Goal: Task Accomplishment & Management: Use online tool/utility

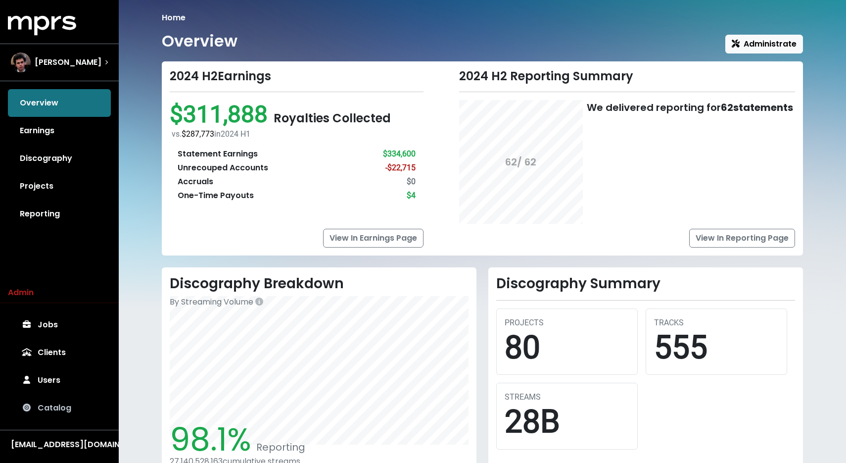
click at [42, 406] on link "Catalog" at bounding box center [59, 408] width 103 height 28
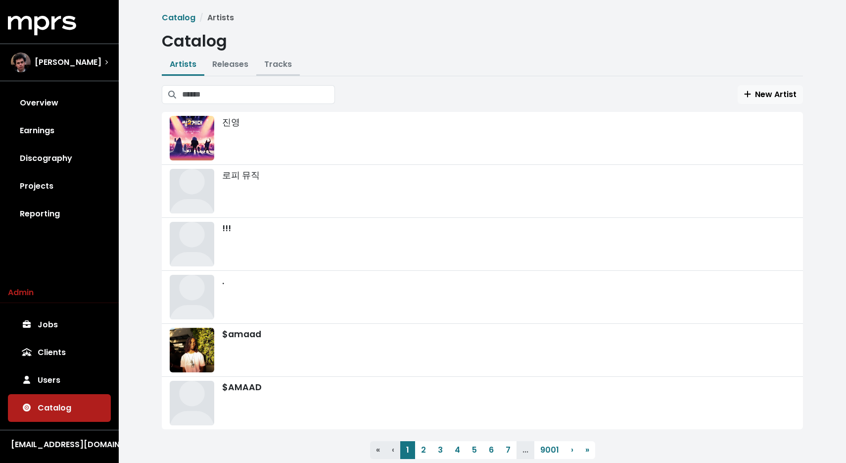
click at [270, 61] on link "Tracks" at bounding box center [278, 63] width 28 height 11
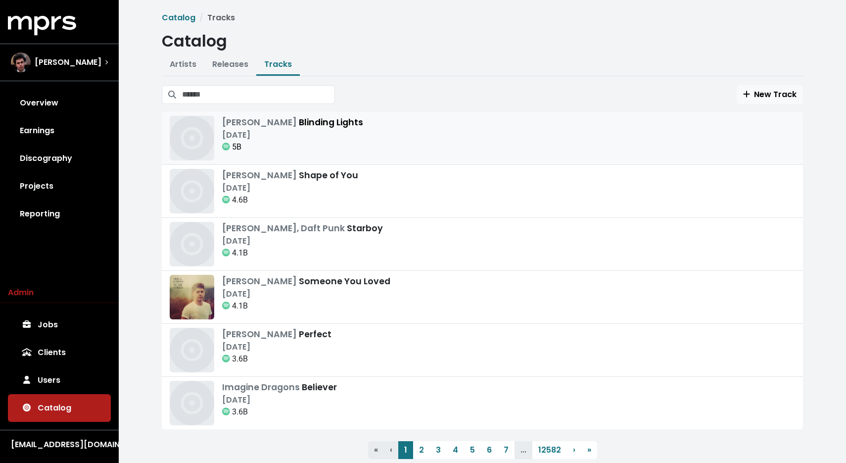
click at [278, 135] on div "Nov 29th, 2019" at bounding box center [292, 135] width 141 height 12
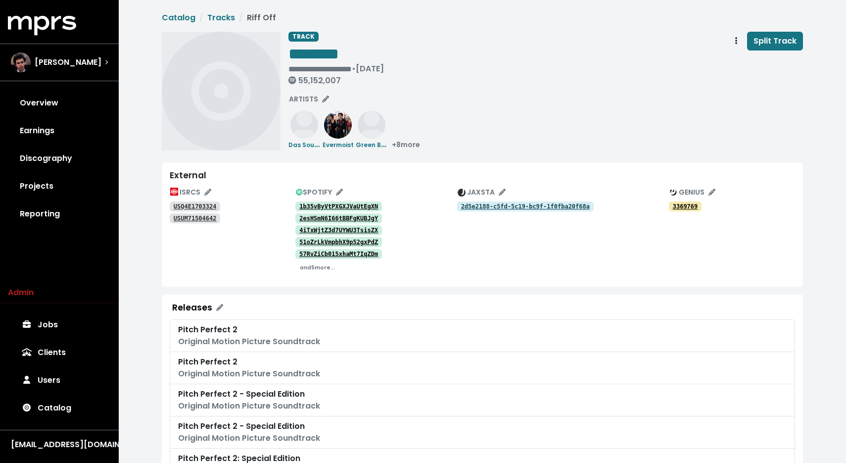
click at [207, 205] on tt "USQ4E1703324" at bounding box center [195, 206] width 43 height 7
click at [201, 218] on tt "USUM71504642" at bounding box center [195, 218] width 43 height 7
click at [343, 209] on tt "1b35vByVtPXGXJVaUtEgXN" at bounding box center [338, 206] width 79 height 7
click at [326, 215] on tt "2esHSmN6I66tBBFgKUBJgY" at bounding box center [338, 218] width 79 height 7
click at [324, 229] on tt "4iTxWjtZ3d7UYWU3TsisZX" at bounding box center [338, 230] width 79 height 7
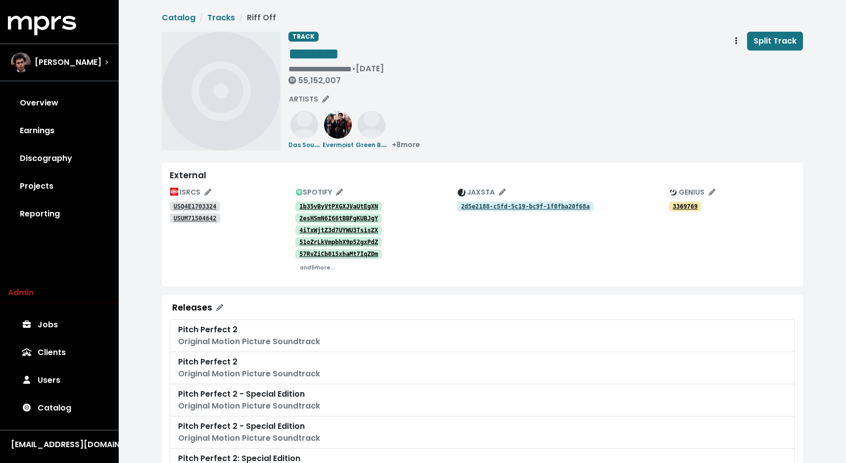
click at [320, 243] on tt "51oZrLkVmpbhX9p52gxPdZ" at bounding box center [338, 242] width 79 height 7
click at [342, 254] on tt "57RvZiCb015xhaMt7IqZDm" at bounding box center [338, 253] width 79 height 7
click at [306, 269] on small "and 5 more..." at bounding box center [317, 267] width 35 height 7
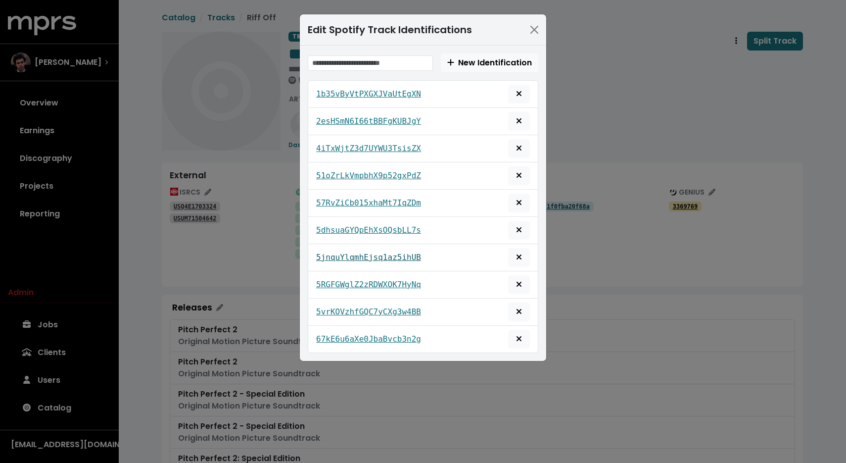
click at [374, 258] on tt "5jnquYlqmhEjsq1az5ihUB" at bounding box center [368, 256] width 105 height 9
click at [351, 281] on tt "5RGFGWglZ2zRDWXOK7HyNq" at bounding box center [368, 284] width 105 height 9
click at [344, 307] on tt "5vrKOVzhfGQC7yCXg3w4BB" at bounding box center [368, 311] width 105 height 9
click at [260, 170] on div "Edit Spotify Track Identifications New Identification 1b35vByVtPXGXJVaUtEgXN 2e…" at bounding box center [423, 231] width 846 height 463
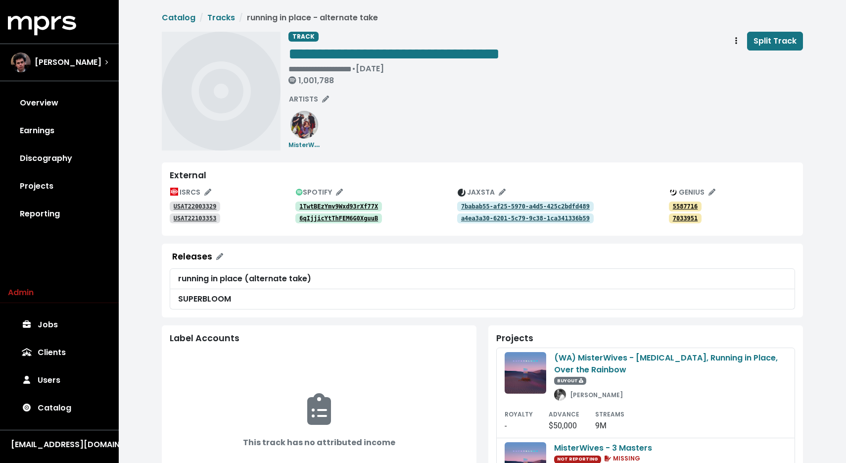
click at [201, 203] on tt "USAT22003329" at bounding box center [195, 206] width 43 height 7
click at [190, 223] on link "USAT22103353" at bounding box center [195, 218] width 50 height 10
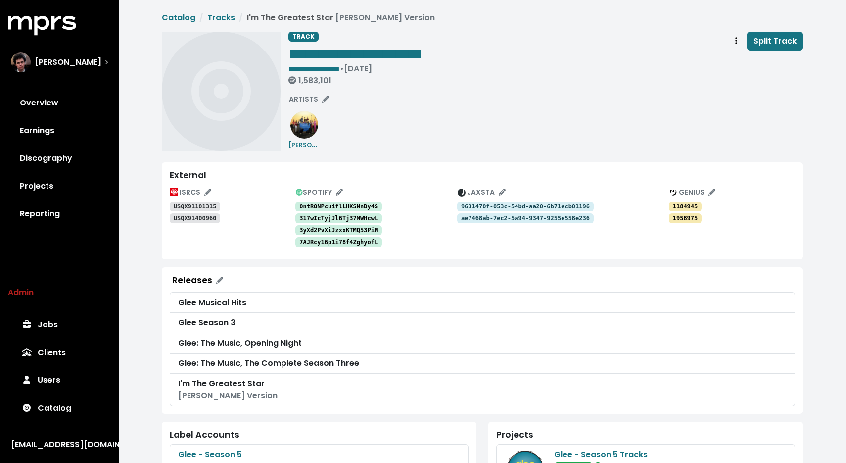
click at [190, 206] on tt "USQX91101315" at bounding box center [195, 206] width 43 height 7
click at [196, 221] on tt "USQX91400960" at bounding box center [195, 218] width 43 height 7
click at [342, 209] on tt "0ntRONPcuiflLHKSNnDy4S" at bounding box center [338, 206] width 79 height 7
click at [345, 221] on tt "317wIcTyjJl6Tj37MWHcwL" at bounding box center [338, 218] width 79 height 7
click at [359, 229] on tt "3yXd2PvXiJzxxKTMQ53PiM" at bounding box center [338, 230] width 79 height 7
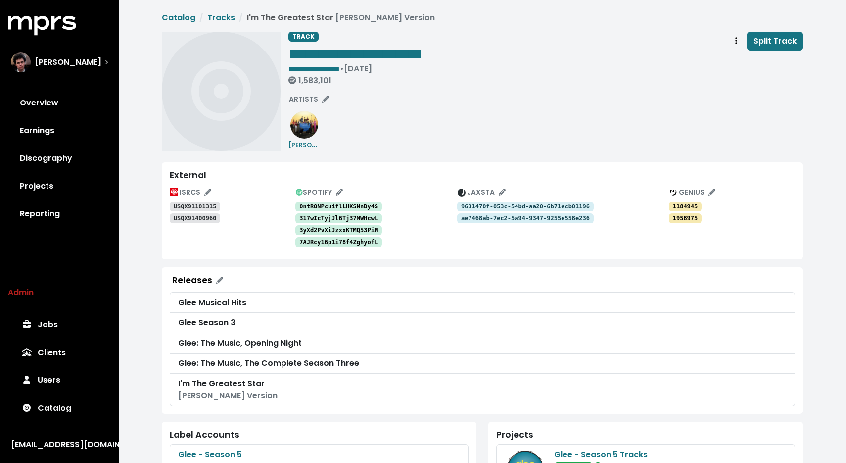
click at [335, 242] on tt "7AJRcy16p1i78f4ZghyofL" at bounding box center [338, 242] width 79 height 7
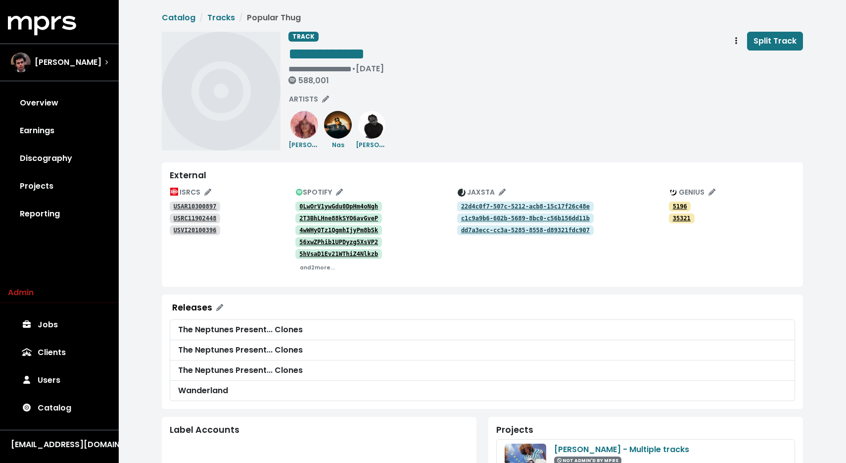
click at [205, 205] on tt "USAR10300897" at bounding box center [195, 206] width 43 height 7
click at [187, 220] on tt "USRC11902448" at bounding box center [195, 218] width 43 height 7
click at [210, 233] on tt "USVI20100396" at bounding box center [195, 230] width 43 height 7
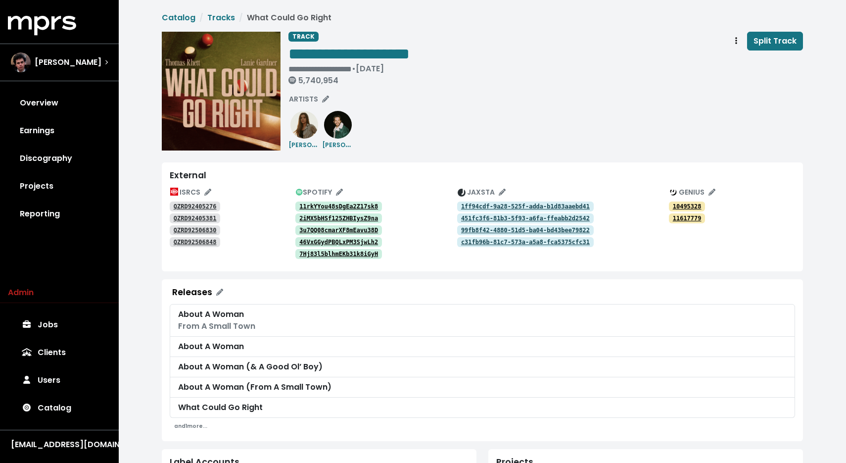
click at [208, 204] on tt "QZRD92405276" at bounding box center [195, 206] width 43 height 7
click at [189, 217] on tt "QZRD92405381" at bounding box center [195, 218] width 43 height 7
click at [199, 229] on tt "QZRD92506830" at bounding box center [195, 230] width 43 height 7
click at [187, 241] on tt "QZRD92506848" at bounding box center [195, 242] width 43 height 7
click at [206, 206] on tt "QZRD92405276" at bounding box center [195, 206] width 43 height 7
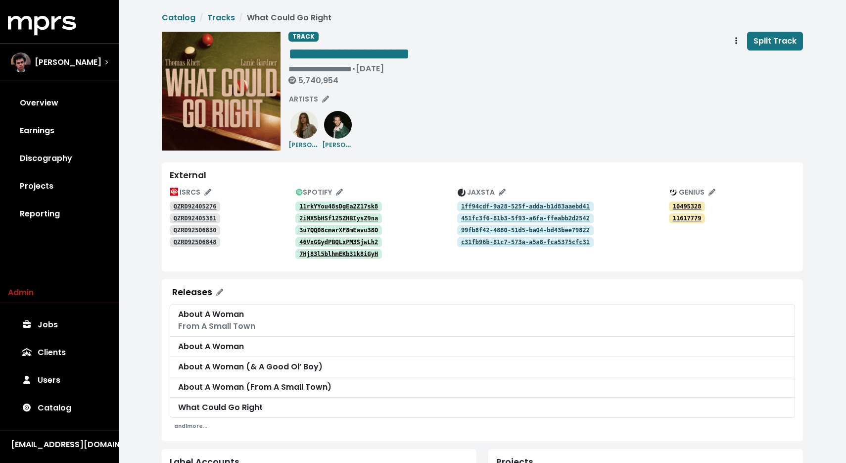
click at [344, 205] on tt "11rkYYou48sDgEa2Z17sk8" at bounding box center [338, 206] width 79 height 7
click at [355, 216] on tt "2iMX5bHSf125ZHBIysZ9na" at bounding box center [338, 218] width 79 height 7
click at [352, 230] on tt "3u7QQ08cmarXF8mEavu38D" at bounding box center [338, 230] width 79 height 7
click at [328, 240] on tt "46VxGGydPBQLxPM3SjwLh2" at bounding box center [338, 242] width 79 height 7
click at [318, 254] on tt "7Hj83l5blhmEKb31k8iGyH" at bounding box center [338, 253] width 79 height 7
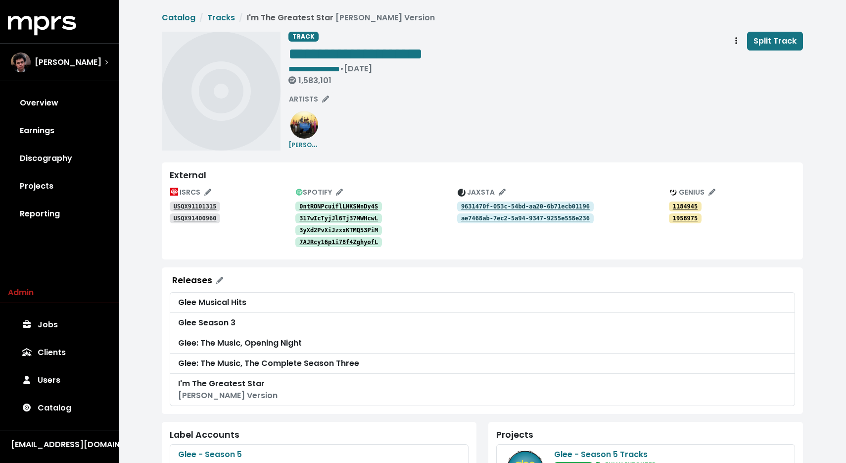
click at [317, 204] on tt "0ntRONPcuiflLHKSNnDy4S" at bounding box center [338, 206] width 79 height 7
click at [316, 221] on tt "317wIcTyjJl6Tj37MWHcwL" at bounding box center [338, 218] width 79 height 7
click at [339, 227] on tt "3yXd2PvXiJzxxKTMQ53PiM" at bounding box center [338, 230] width 79 height 7
click at [311, 244] on tt "7AJRcy16p1i78f4ZghyofL" at bounding box center [338, 242] width 79 height 7
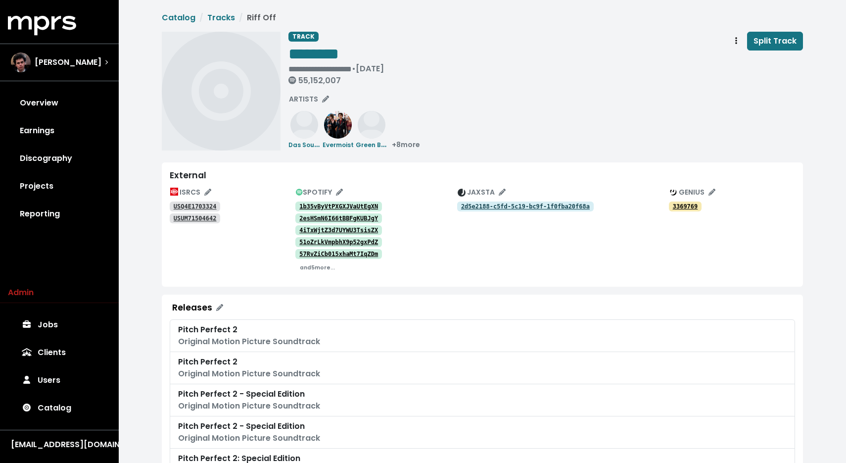
click at [340, 207] on tt "1b35vByVtPXGXJVaUtEgXN" at bounding box center [338, 206] width 79 height 7
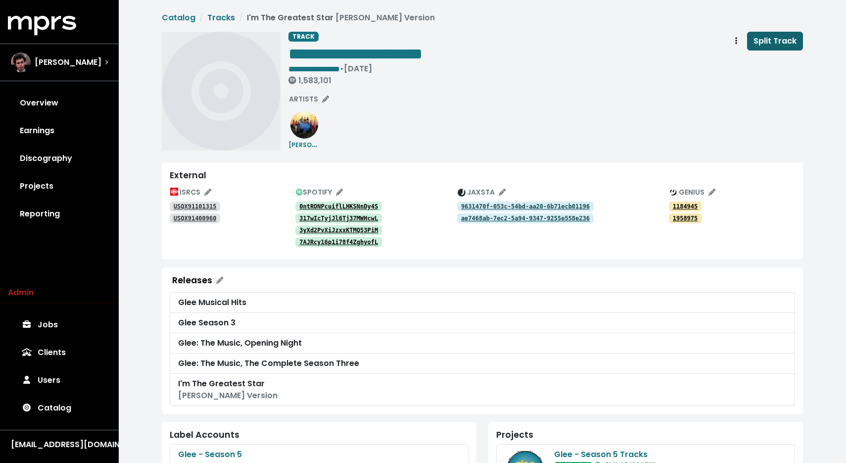
click at [787, 45] on span "Split Track" at bounding box center [775, 40] width 43 height 11
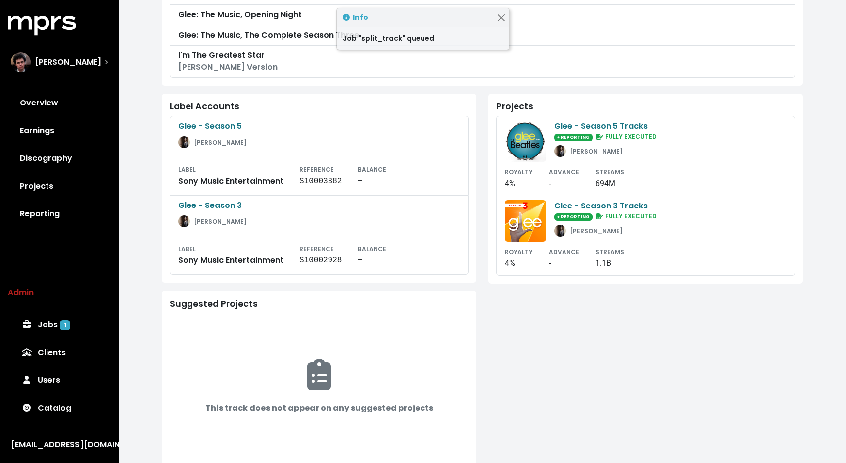
scroll to position [324, 0]
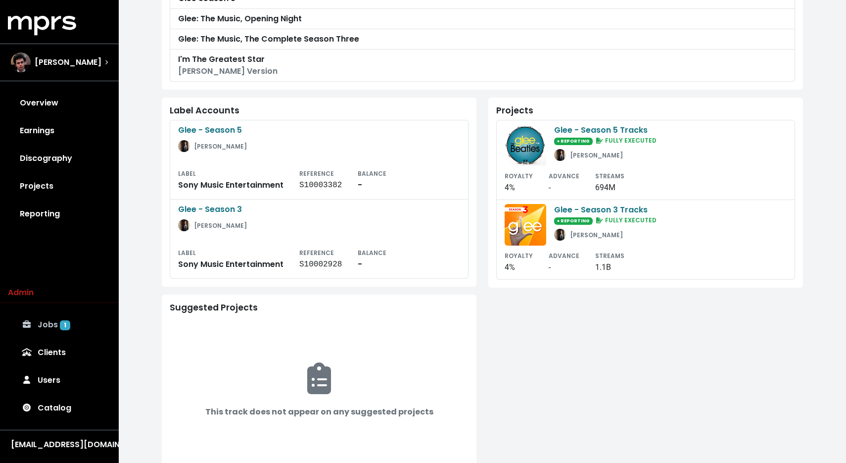
click at [49, 325] on link "Jobs 1" at bounding box center [59, 325] width 103 height 28
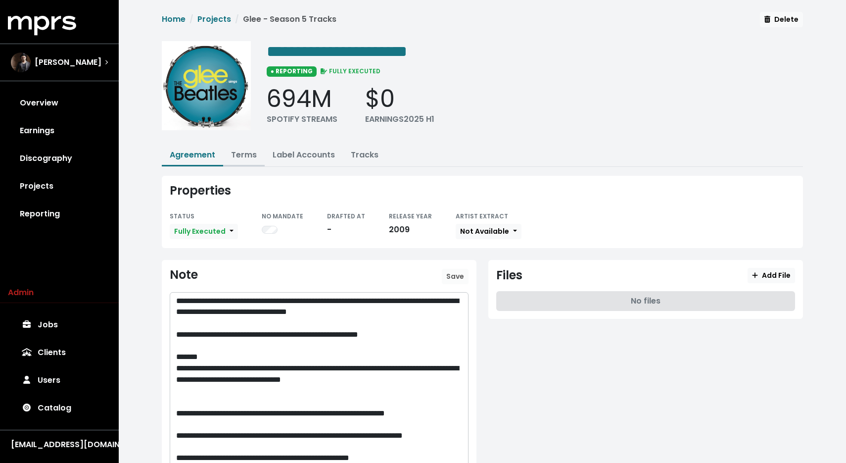
click at [241, 155] on link "Terms" at bounding box center [244, 154] width 26 height 11
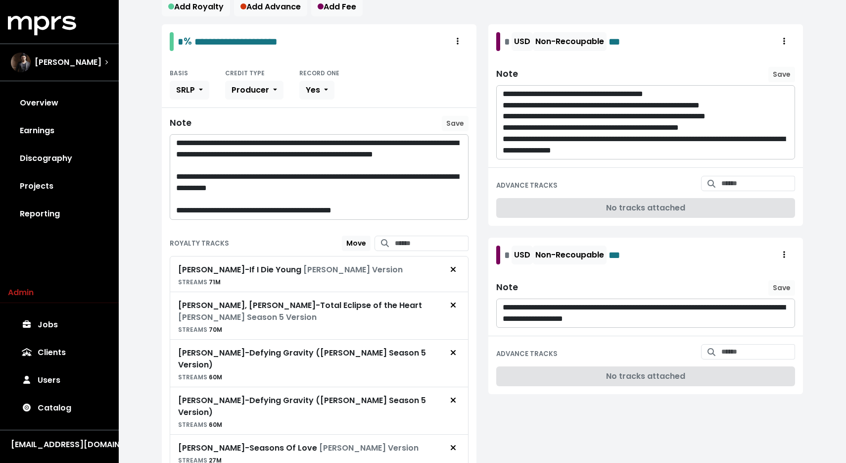
scroll to position [175, 0]
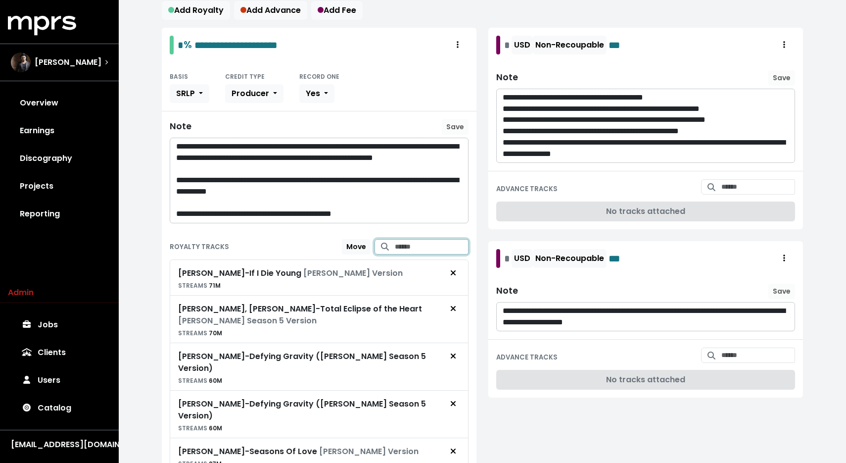
click at [395, 241] on input "Search for tracks by title and link them to this royalty" at bounding box center [432, 246] width 74 height 15
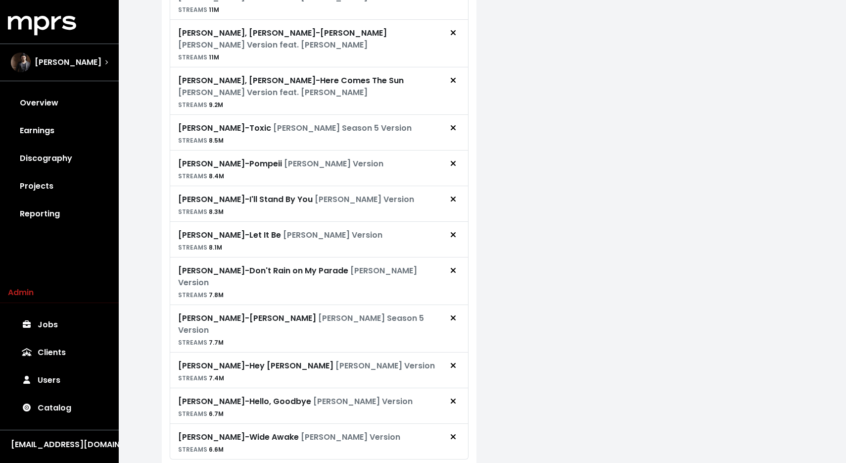
scroll to position [822, 0]
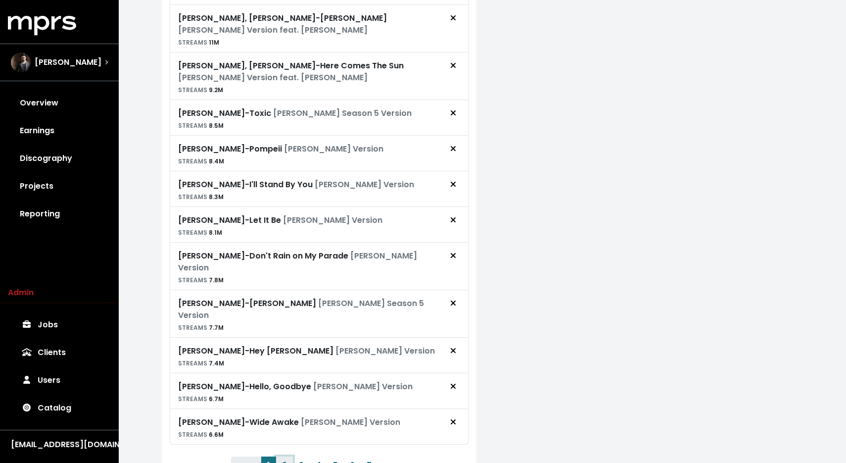
click at [282, 456] on button "2" at bounding box center [284, 465] width 17 height 18
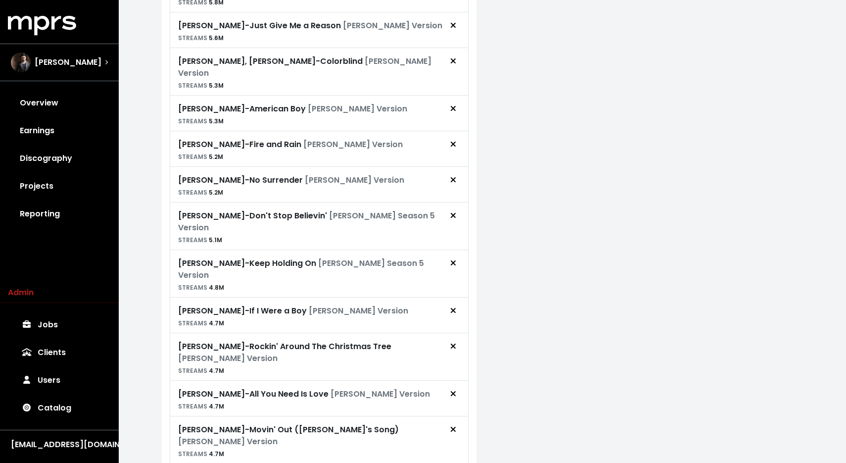
scroll to position [798, 0]
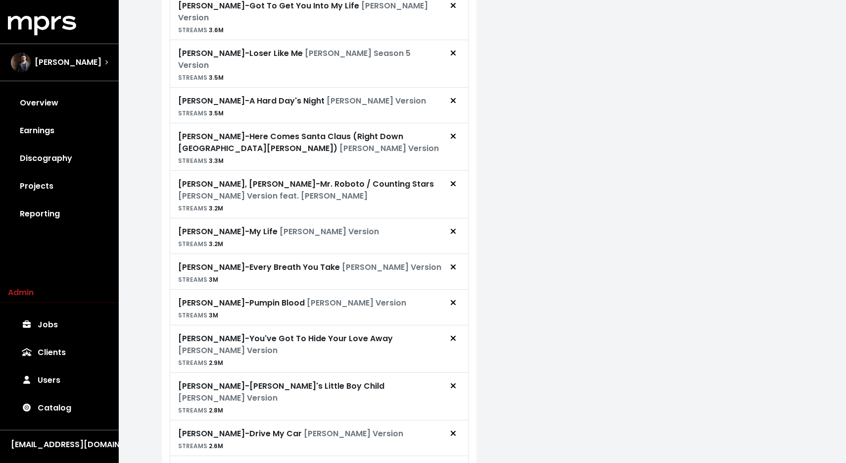
scroll to position [822, 0]
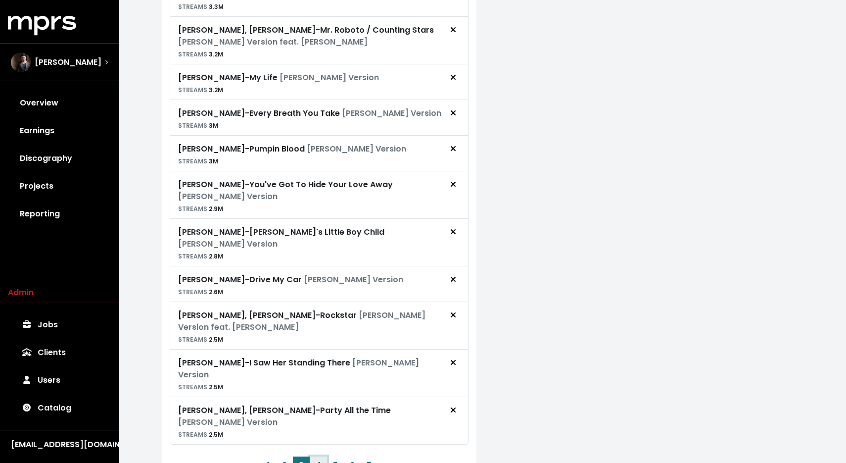
click at [316, 456] on button "4" at bounding box center [318, 465] width 17 height 18
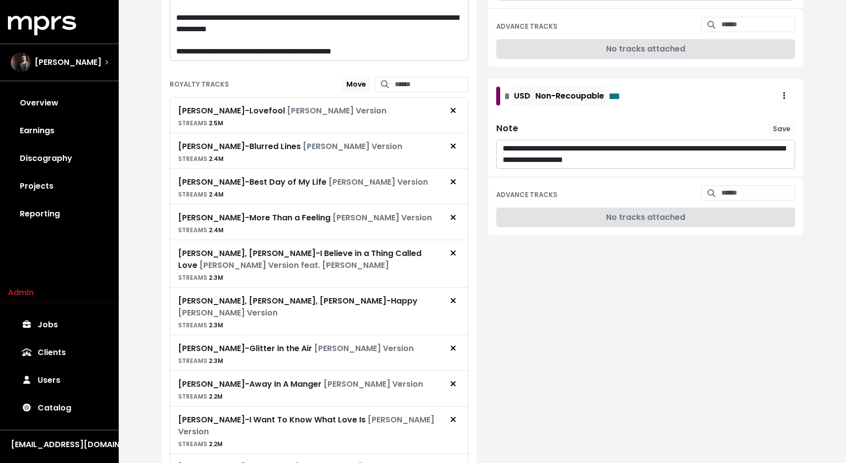
scroll to position [235, 0]
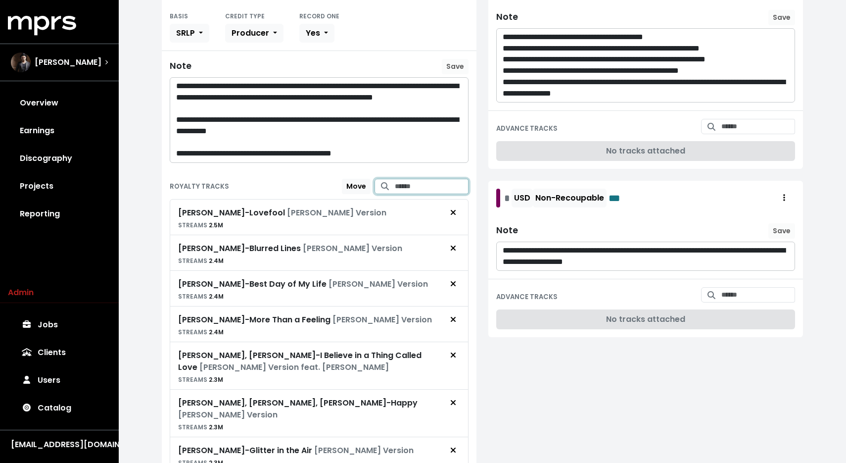
click at [399, 179] on input "Search for tracks by title and link them to this royalty" at bounding box center [432, 186] width 74 height 15
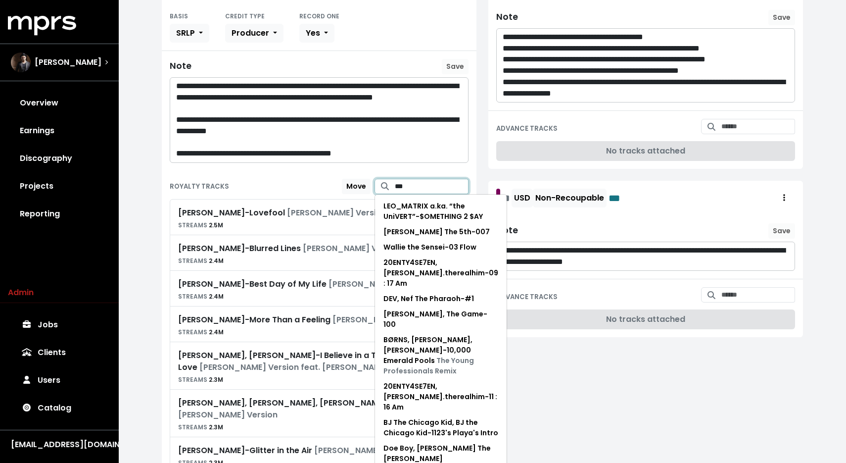
type input "***"
click at [299, 159] on div "**********" at bounding box center [319, 120] width 298 height 85
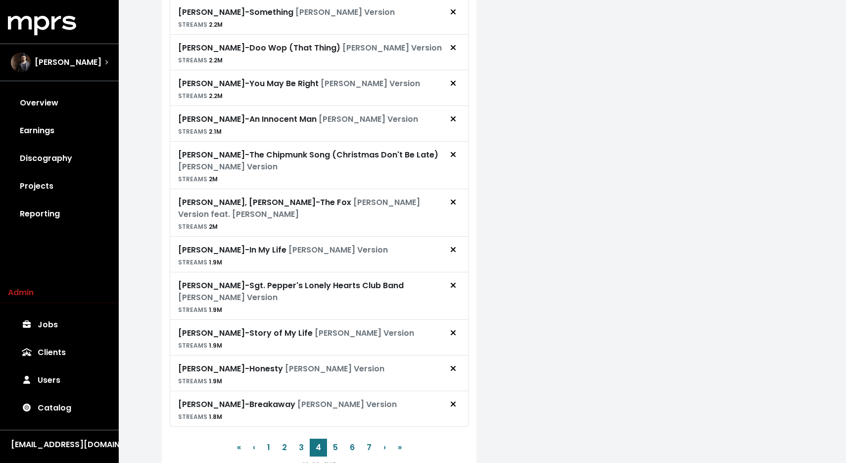
scroll to position [834, 0]
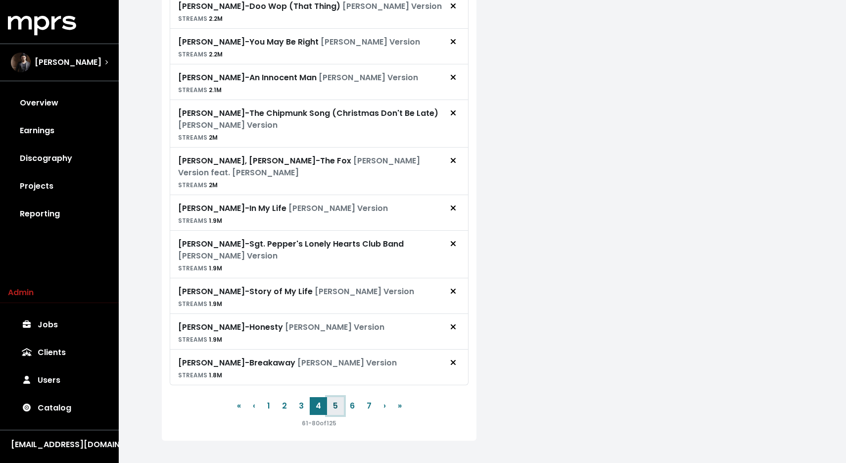
click at [332, 397] on button "5" at bounding box center [335, 406] width 17 height 18
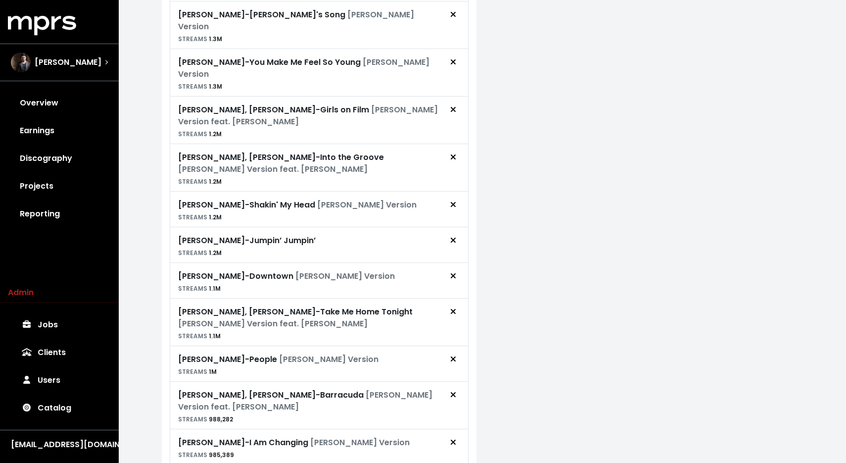
scroll to position [818, 0]
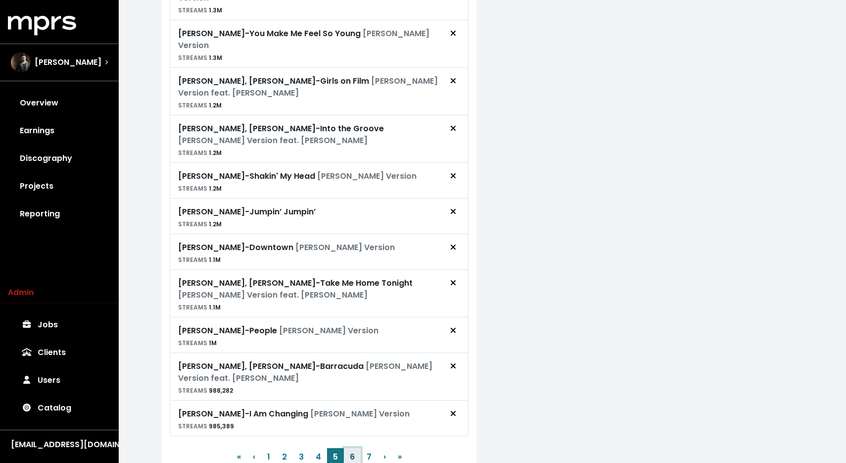
click at [351, 448] on button "6" at bounding box center [352, 457] width 17 height 18
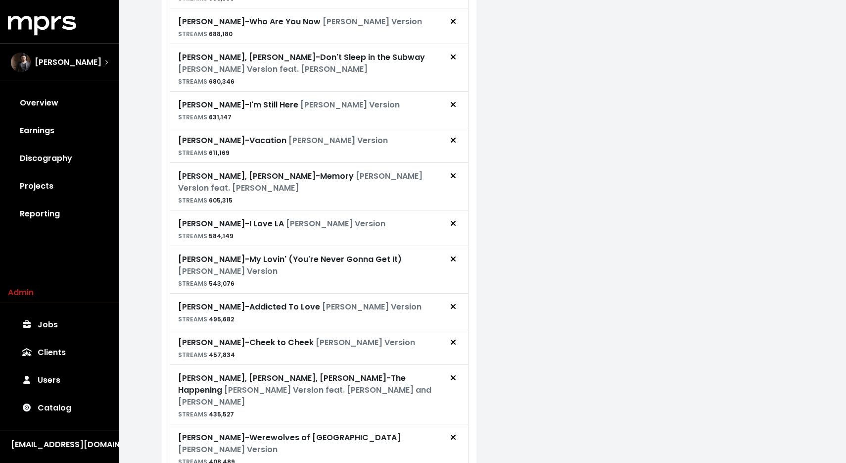
scroll to position [845, 0]
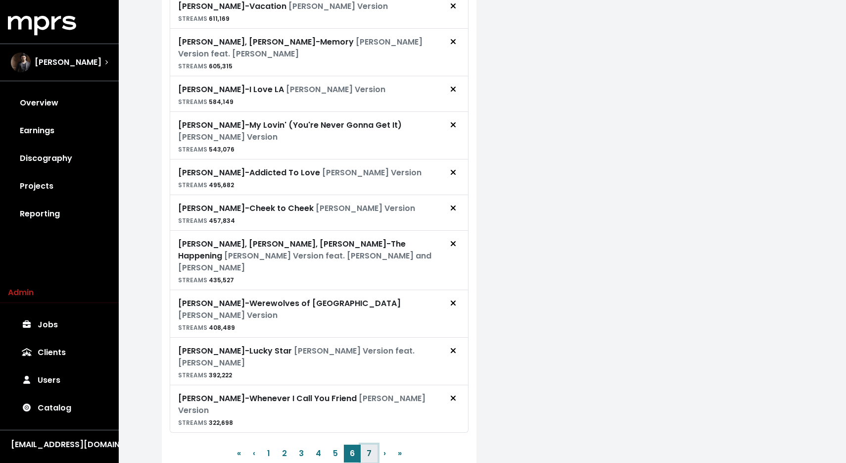
click at [368, 444] on button "7" at bounding box center [369, 453] width 17 height 18
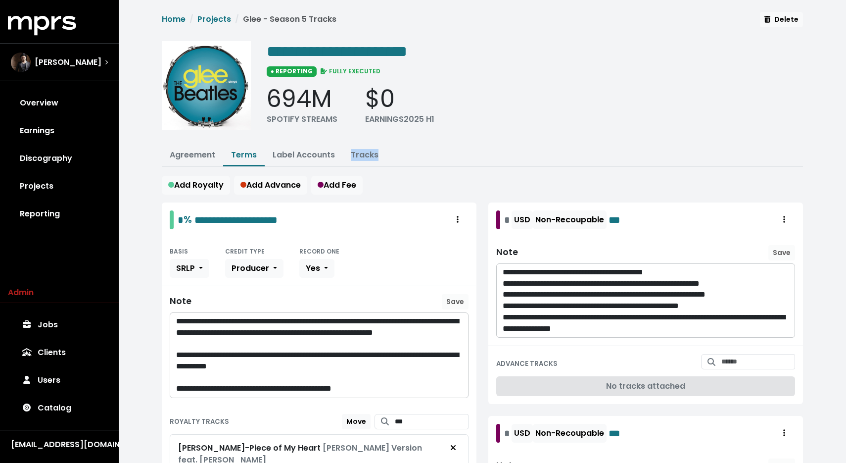
scroll to position [226, 0]
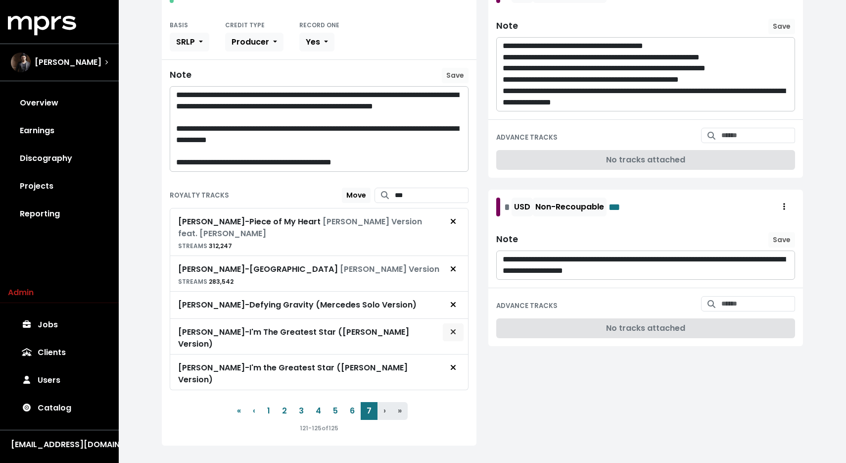
click at [455, 332] on icon "Remove royalty target" at bounding box center [453, 332] width 6 height 8
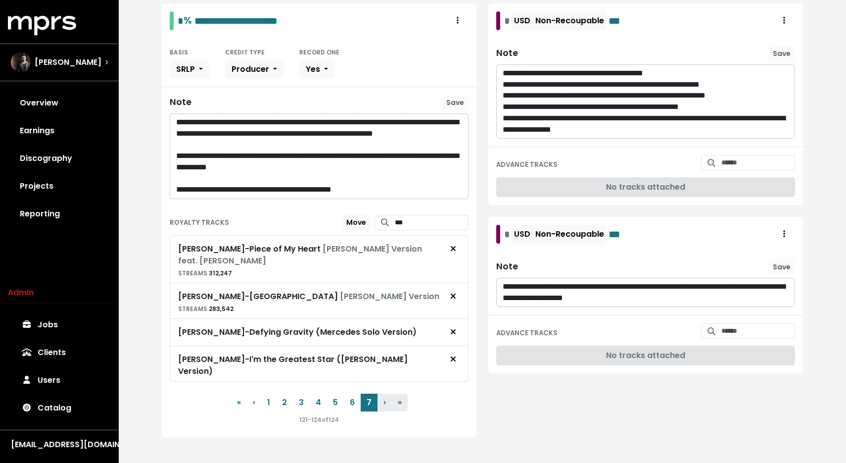
scroll to position [0, 0]
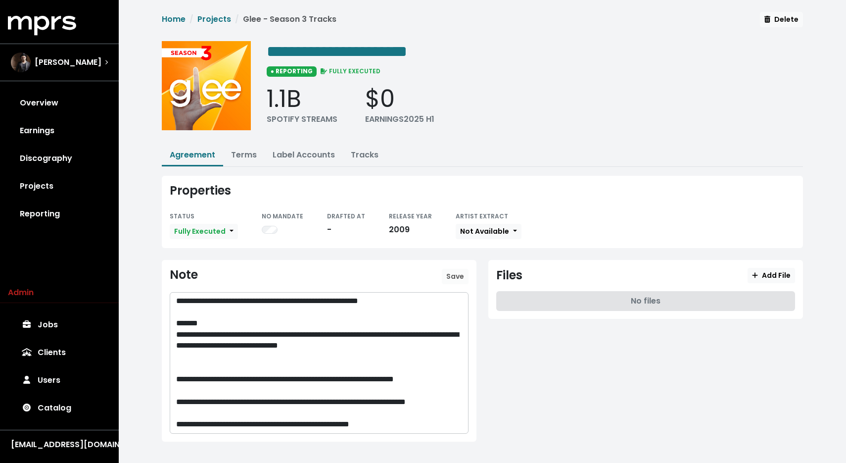
scroll to position [5, 0]
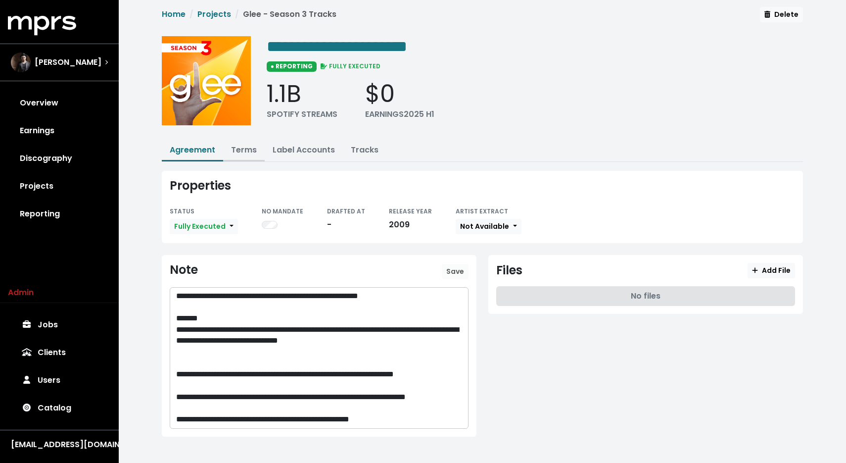
click at [251, 148] on link "Terms" at bounding box center [244, 149] width 26 height 11
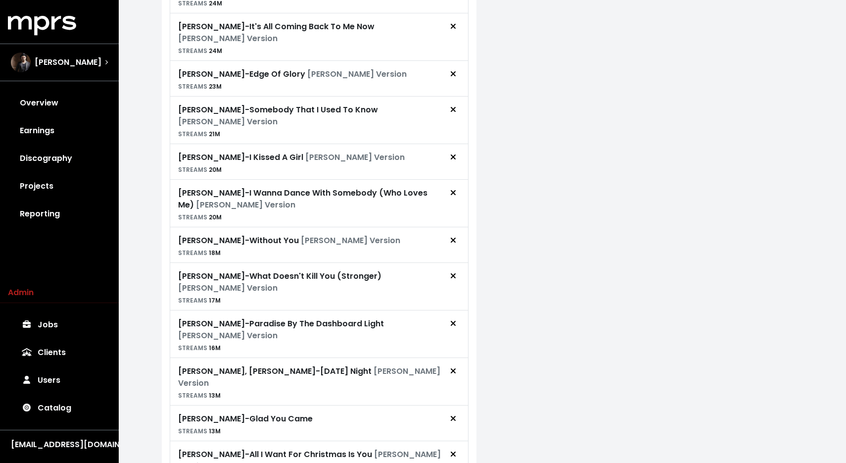
scroll to position [763, 0]
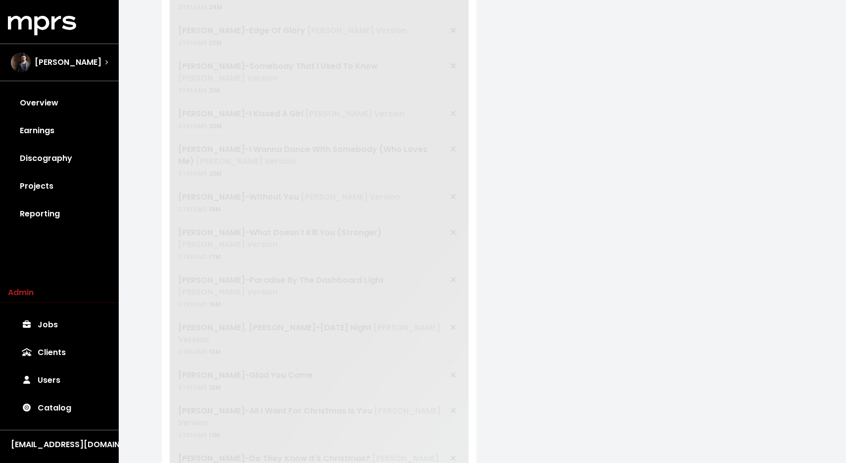
scroll to position [743, 0]
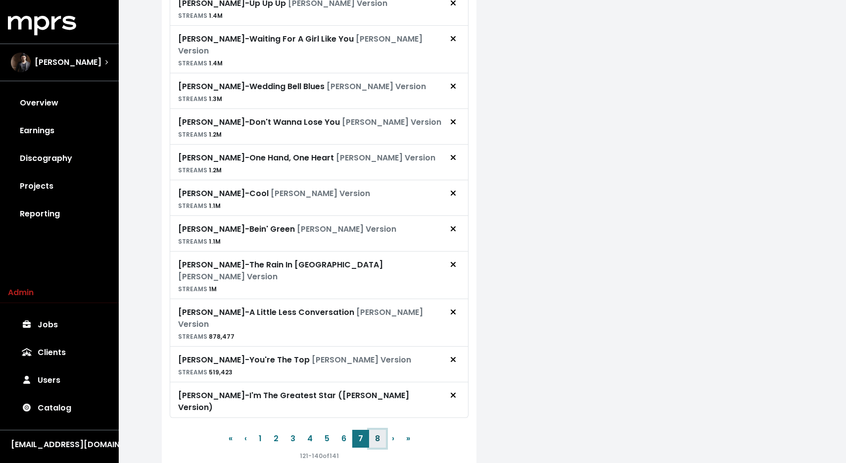
click at [374, 430] on button "8" at bounding box center [377, 439] width 17 height 18
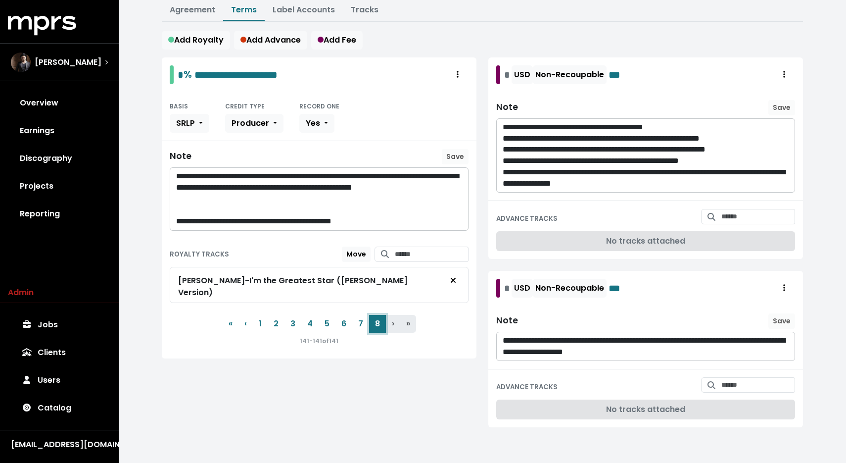
scroll to position [143, 0]
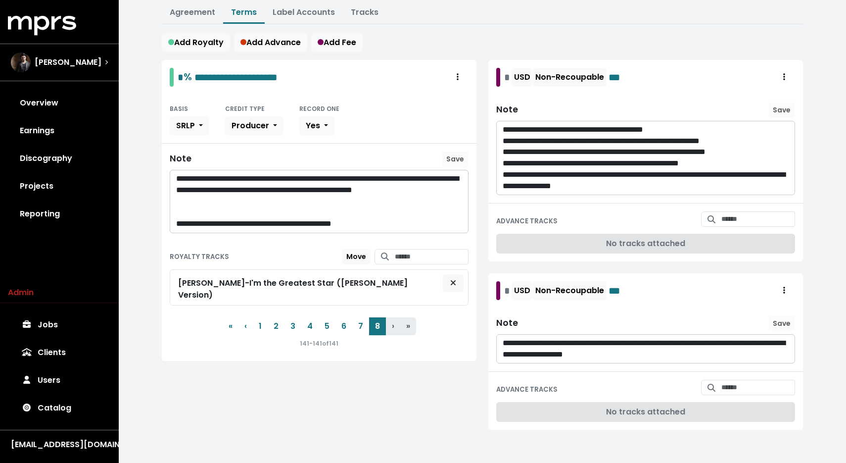
click at [455, 280] on icon "Remove royalty target" at bounding box center [453, 283] width 6 height 8
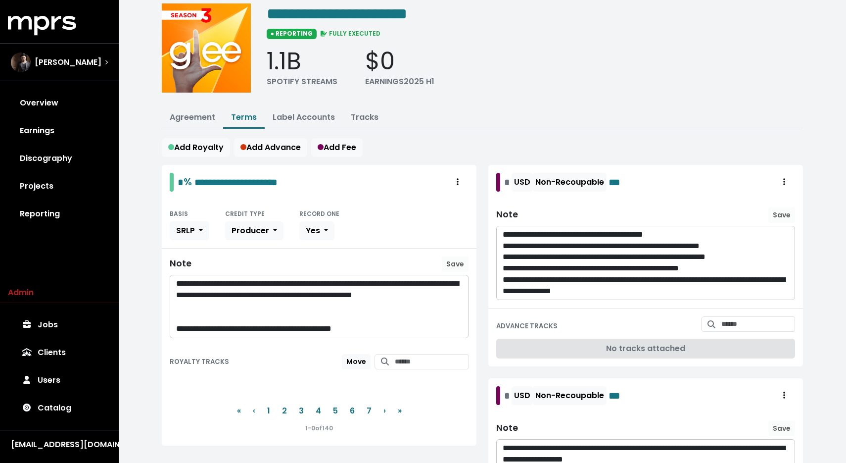
scroll to position [9, 0]
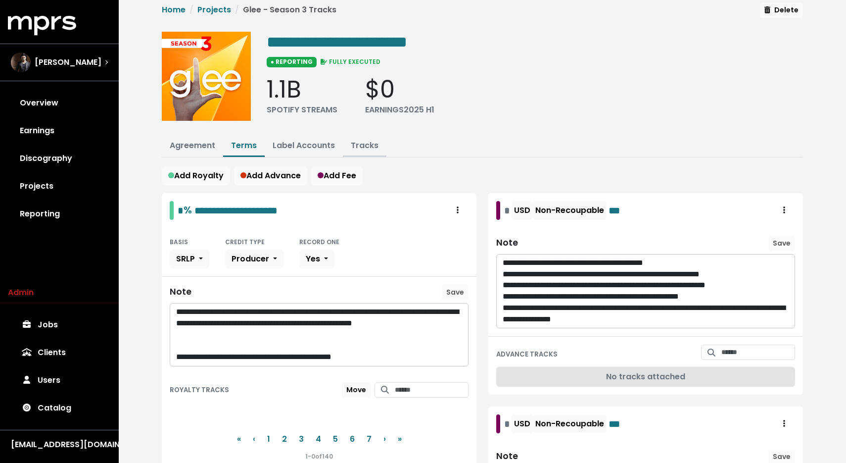
click at [362, 138] on button "Tracks" at bounding box center [365, 146] width 44 height 21
click at [363, 160] on div "**********" at bounding box center [482, 292] width 653 height 580
click at [362, 145] on link "Tracks" at bounding box center [365, 145] width 28 height 11
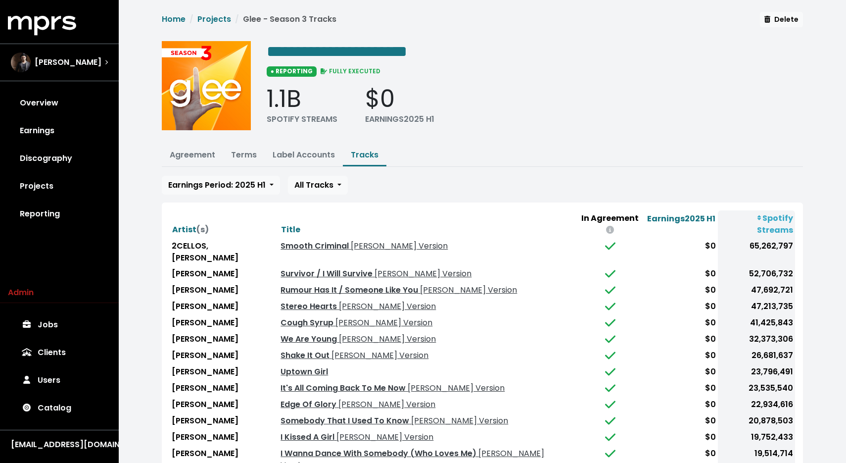
scroll to position [63, 0]
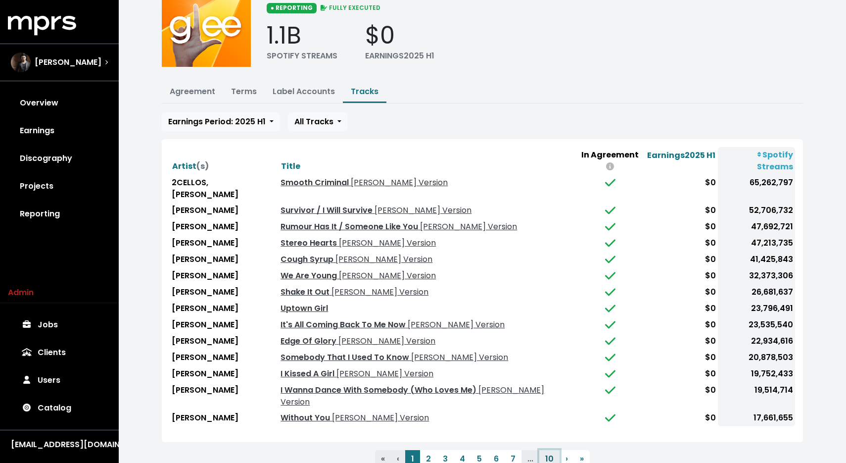
click at [549, 450] on button "10" at bounding box center [550, 459] width 20 height 18
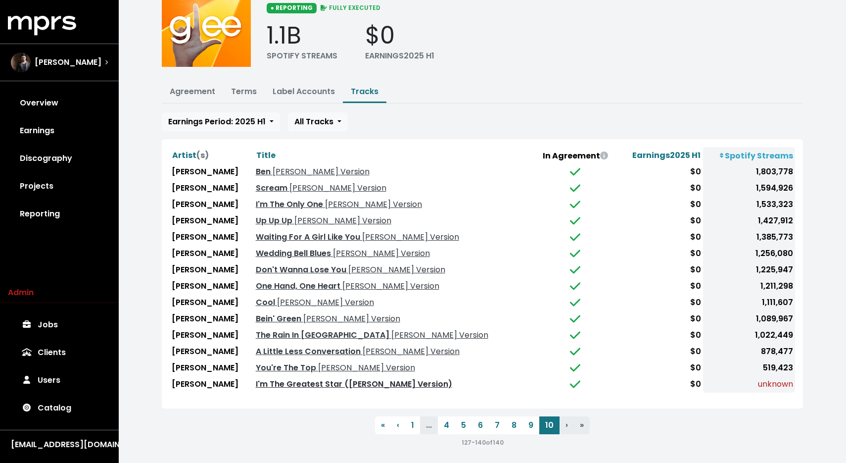
click at [342, 379] on link "I'm The Greatest Star (Glee Cast Version)" at bounding box center [354, 383] width 197 height 11
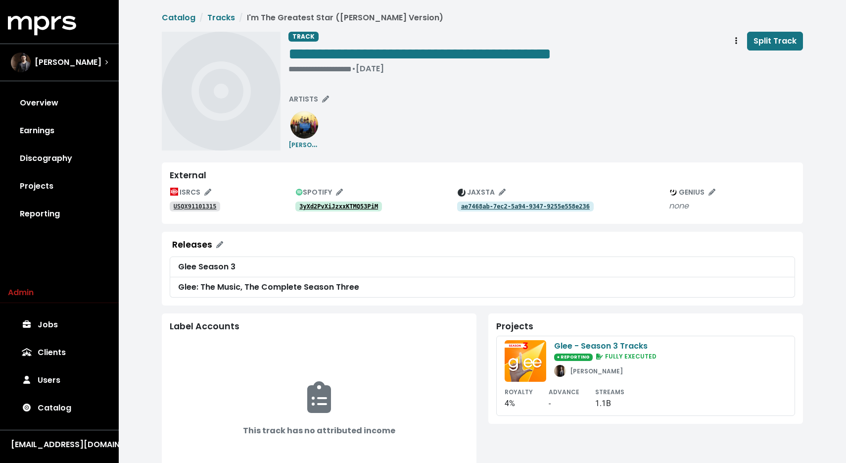
click at [326, 205] on tt "3yXd2PvXiJzxxKTMQ53PiM" at bounding box center [338, 206] width 79 height 7
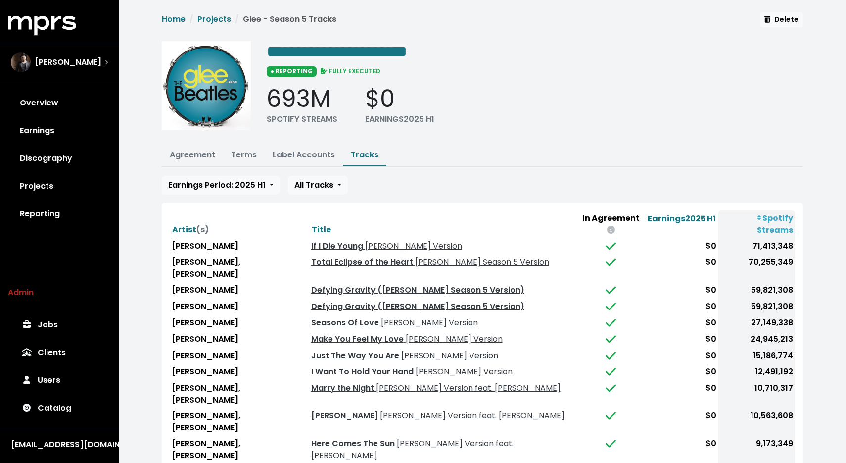
scroll to position [63, 0]
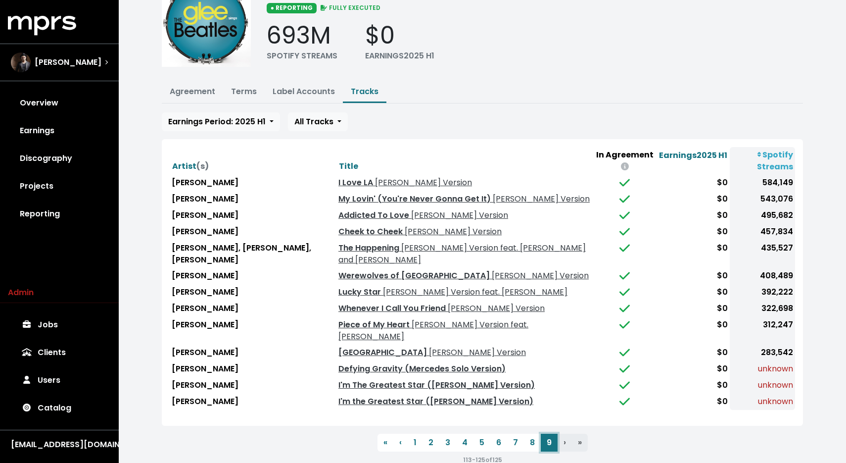
scroll to position [70, 0]
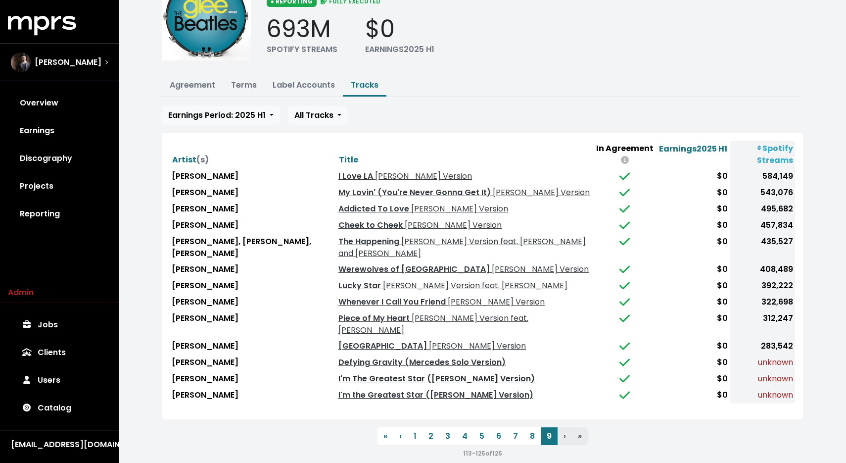
click at [435, 373] on link "I'm The Greatest Star ([PERSON_NAME] Version)" at bounding box center [437, 378] width 197 height 11
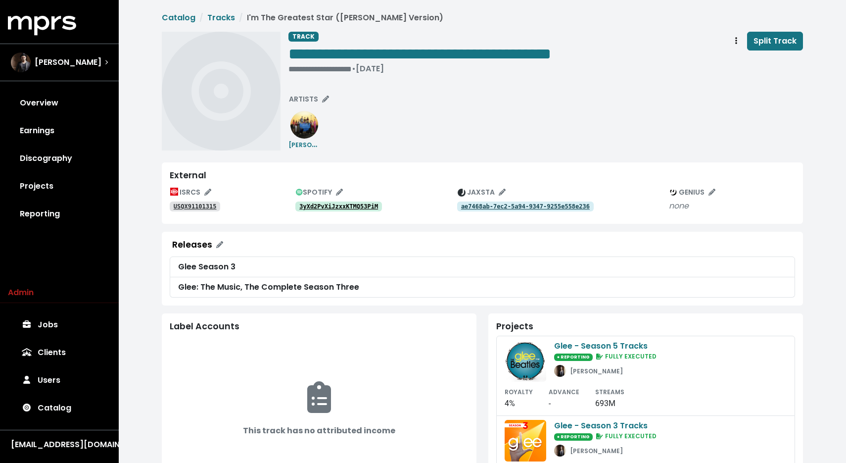
click at [335, 201] on link "3yXd2PvXiJzxxKTMQ53PiM" at bounding box center [338, 206] width 87 height 10
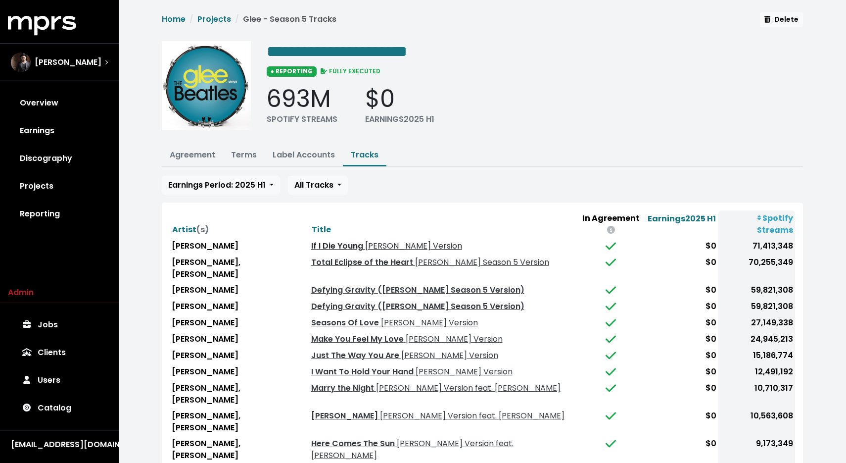
scroll to position [63, 0]
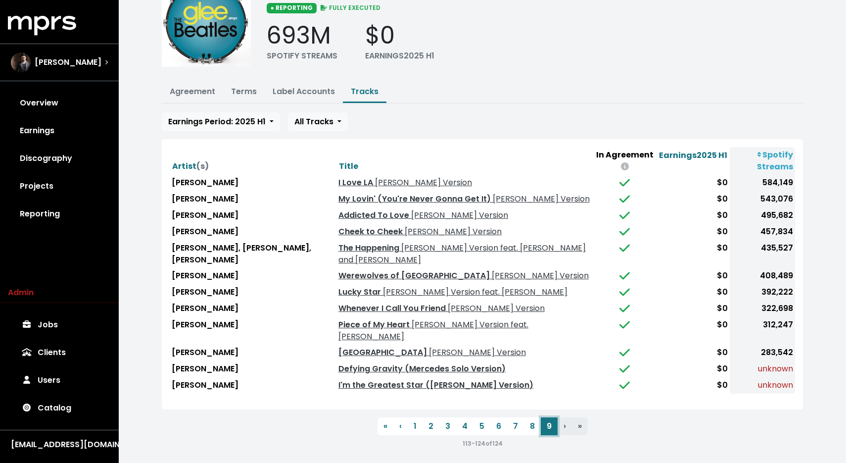
scroll to position [54, 0]
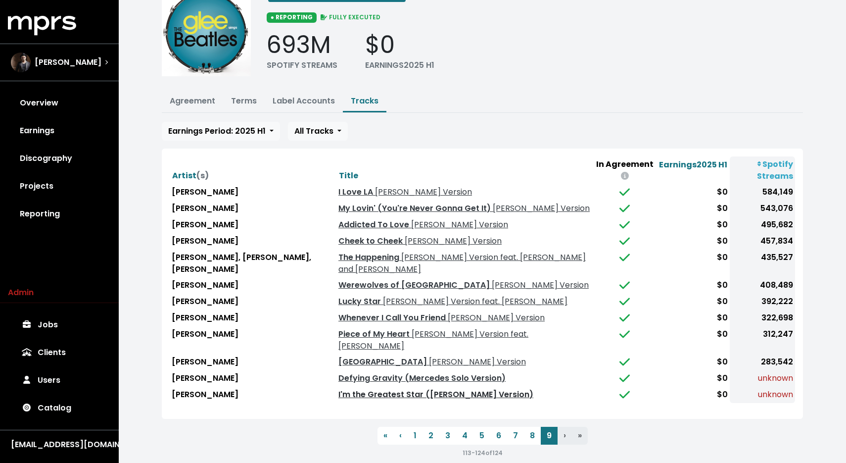
click at [403, 389] on link "I'm the Greatest Star (Glee Cast Version)" at bounding box center [436, 394] width 195 height 11
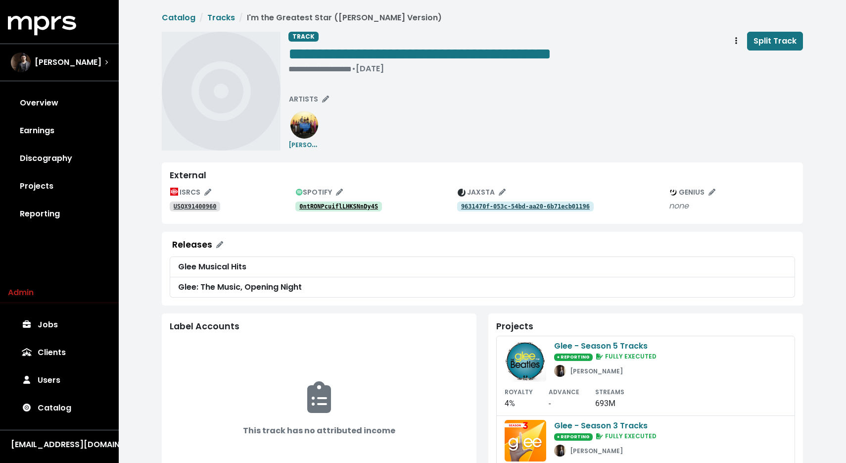
click at [360, 202] on link "0ntRONPcuiflLHKSNnDy4S" at bounding box center [338, 206] width 87 height 10
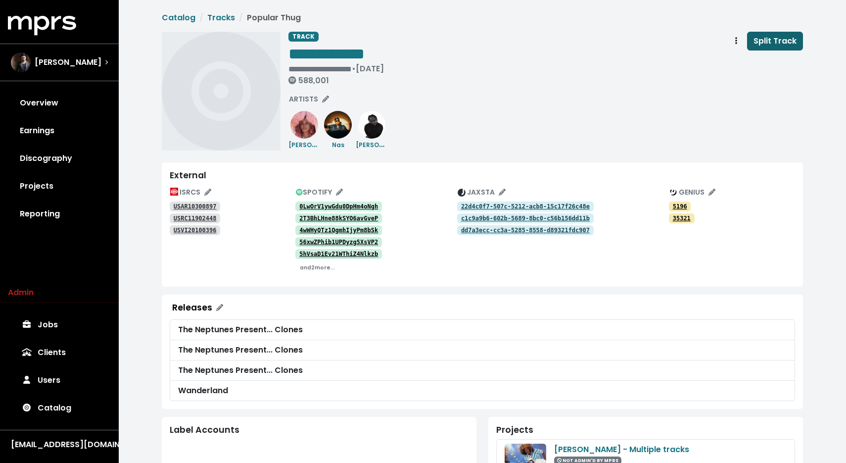
click at [777, 37] on span "Split Track" at bounding box center [775, 40] width 43 height 11
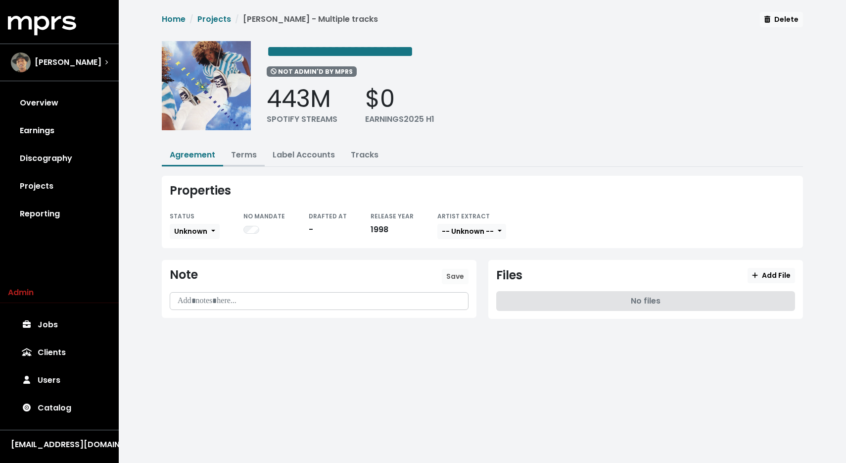
click at [252, 156] on link "Terms" at bounding box center [244, 154] width 26 height 11
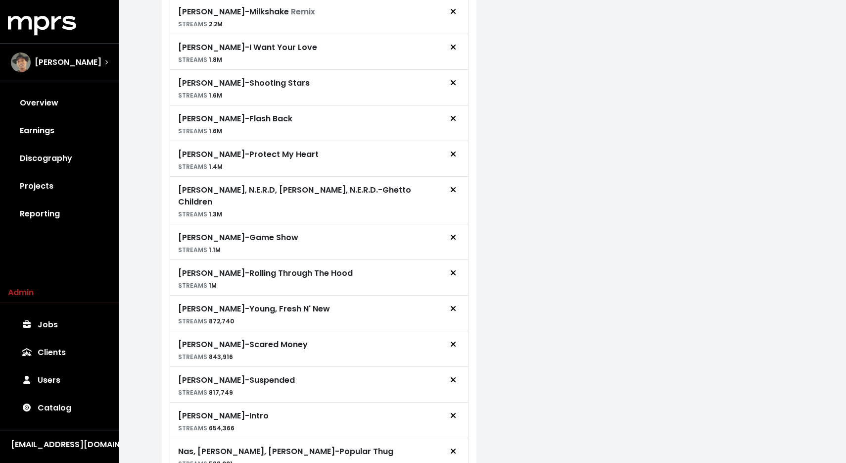
scroll to position [683, 0]
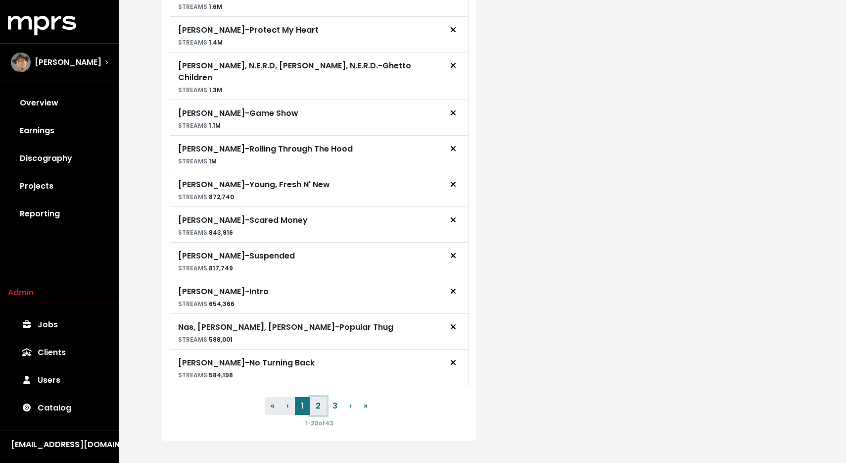
click at [324, 397] on button "2" at bounding box center [318, 406] width 17 height 18
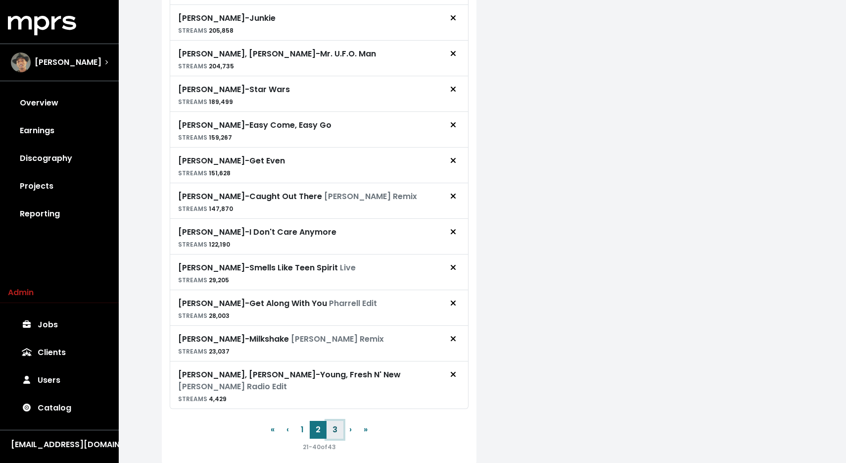
click at [334, 421] on button "3" at bounding box center [335, 430] width 17 height 18
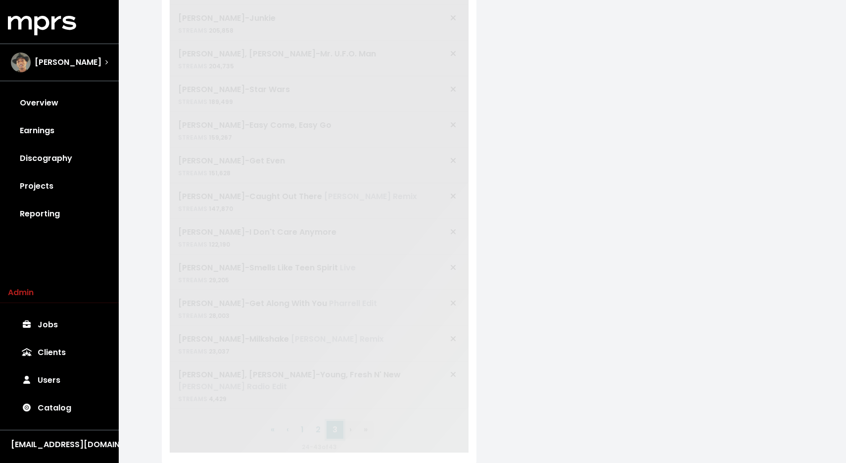
scroll to position [96, 0]
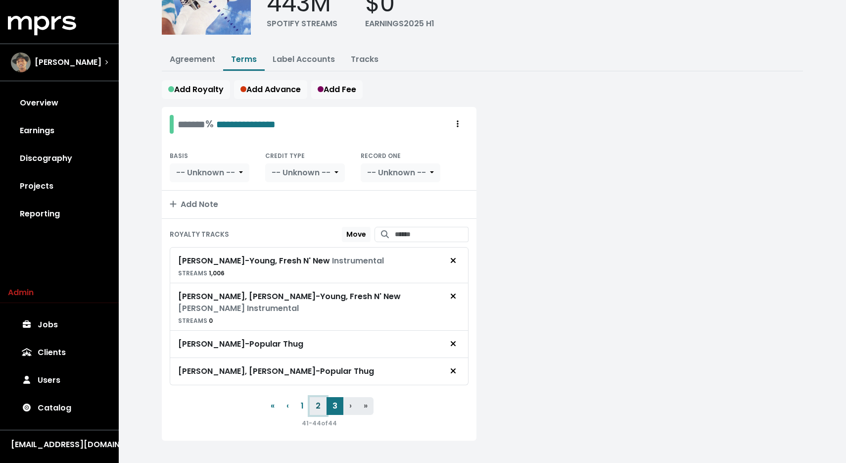
click at [322, 397] on button "2" at bounding box center [318, 406] width 17 height 18
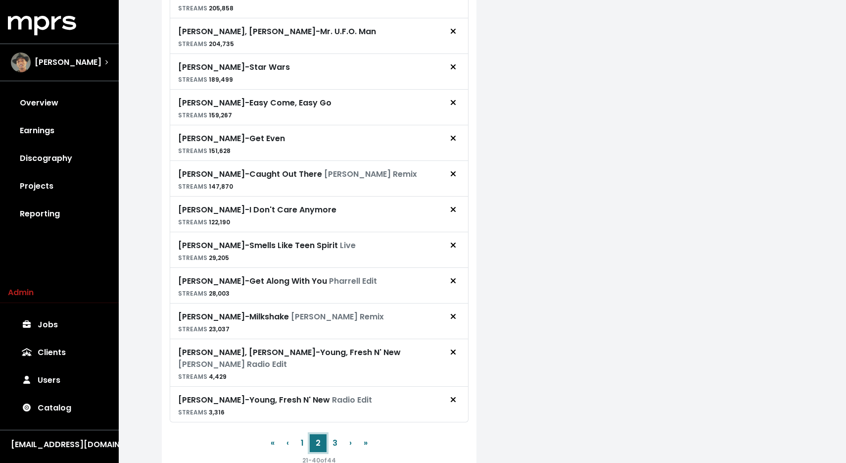
scroll to position [694, 0]
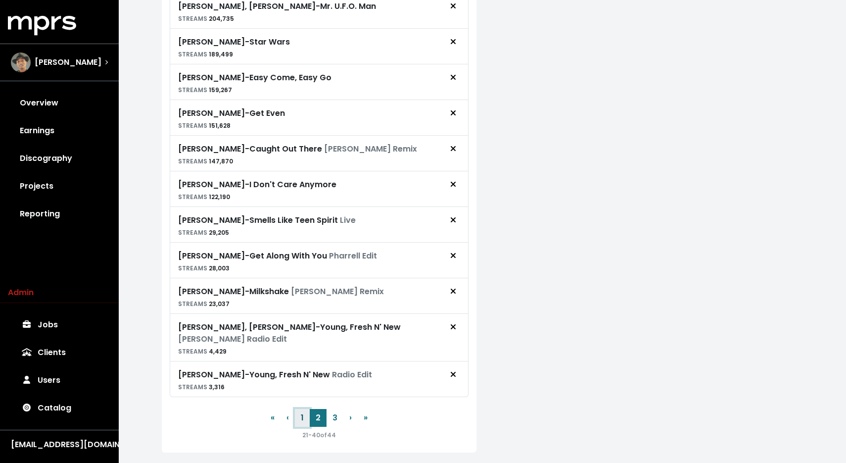
click at [299, 409] on button "1" at bounding box center [302, 418] width 15 height 18
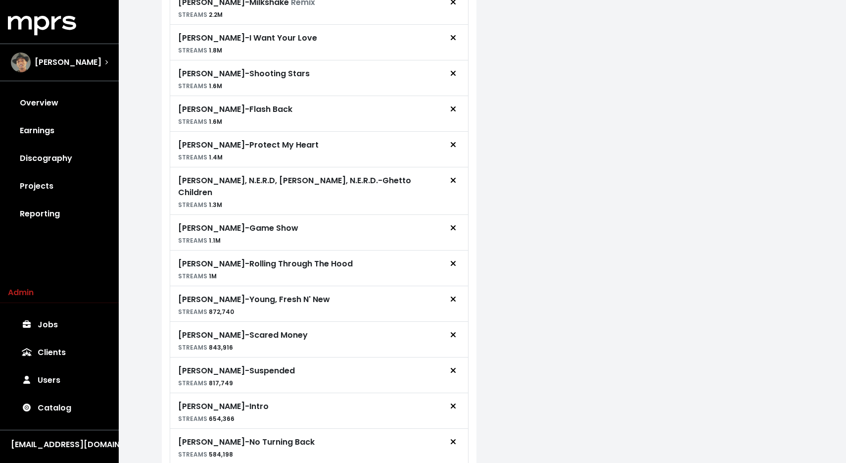
scroll to position [683, 0]
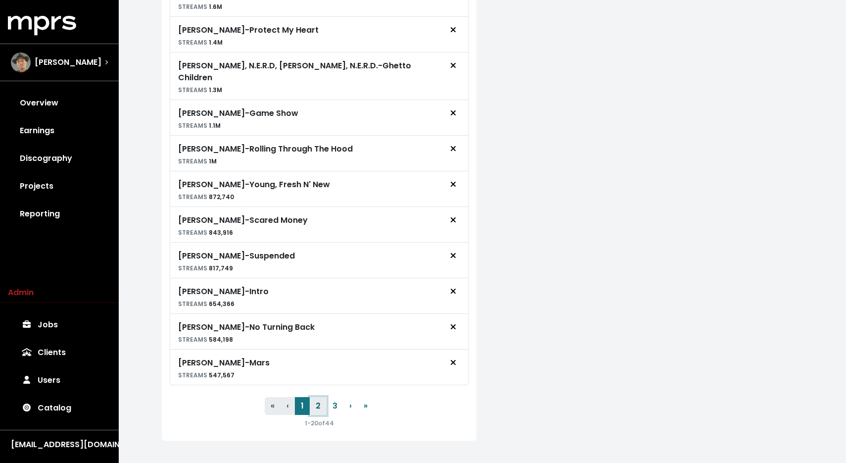
click at [316, 397] on button "2" at bounding box center [318, 406] width 17 height 18
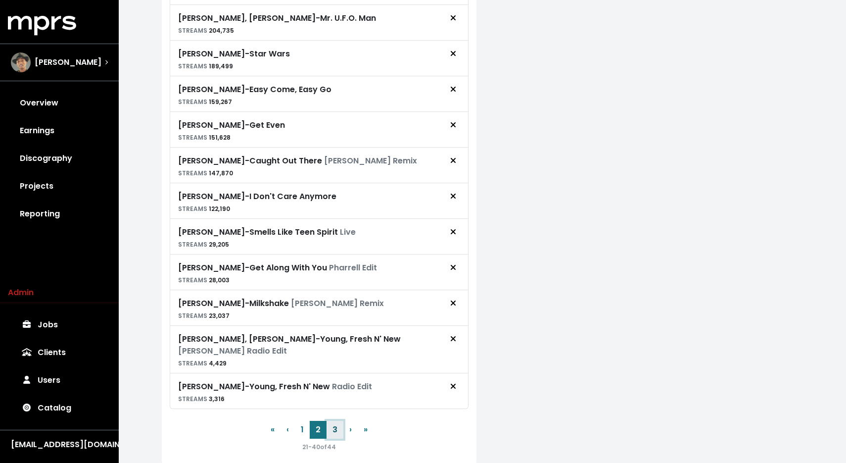
click at [332, 421] on button "3" at bounding box center [335, 430] width 17 height 18
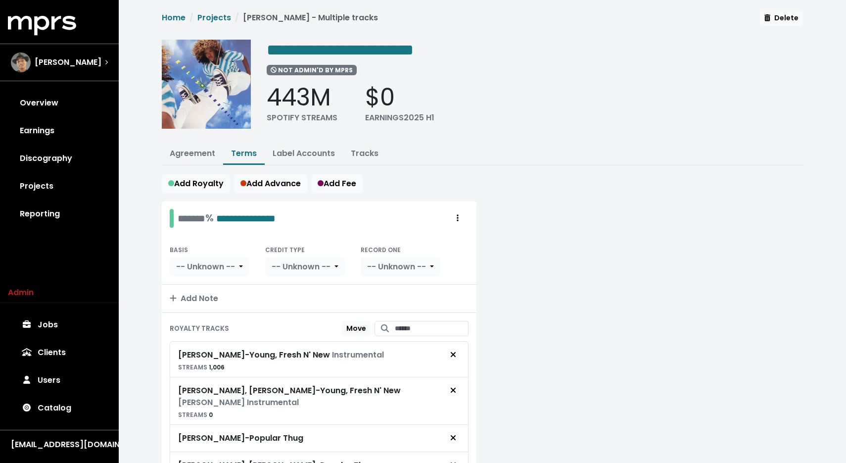
scroll to position [0, 0]
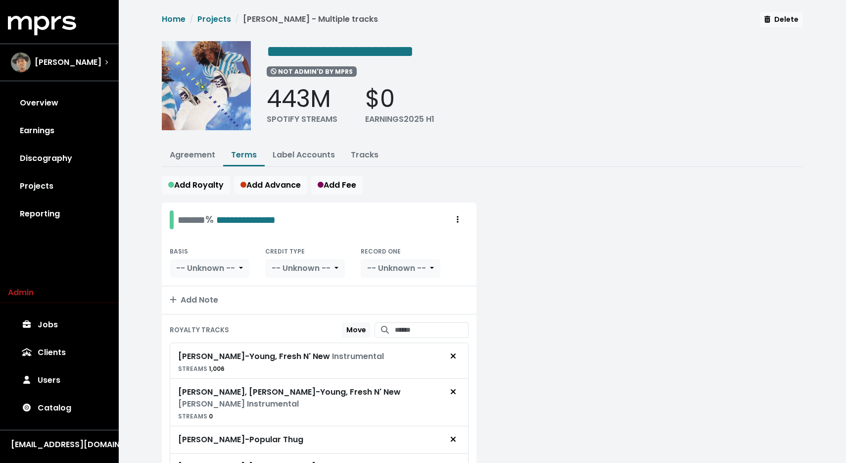
click at [483, 106] on div "443M SPOTIFY STREAMS $0 EARNINGS 2025 H1" at bounding box center [535, 105] width 537 height 41
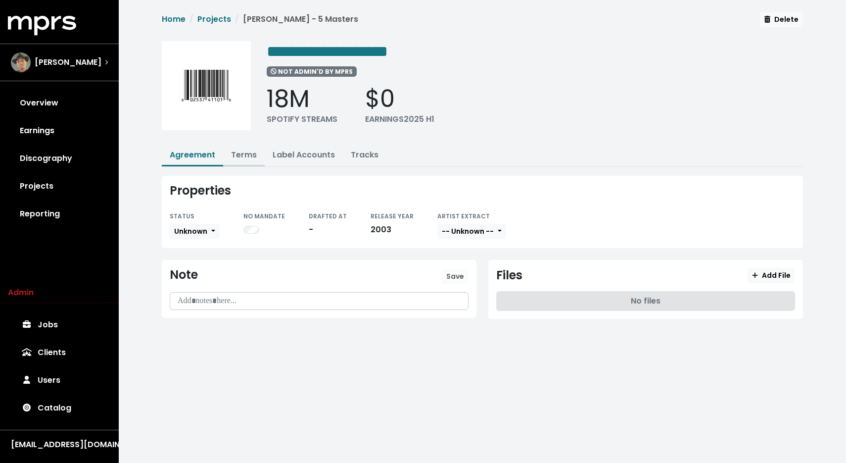
click at [250, 161] on button "Terms" at bounding box center [244, 155] width 42 height 21
click at [241, 154] on link "Terms" at bounding box center [244, 154] width 26 height 11
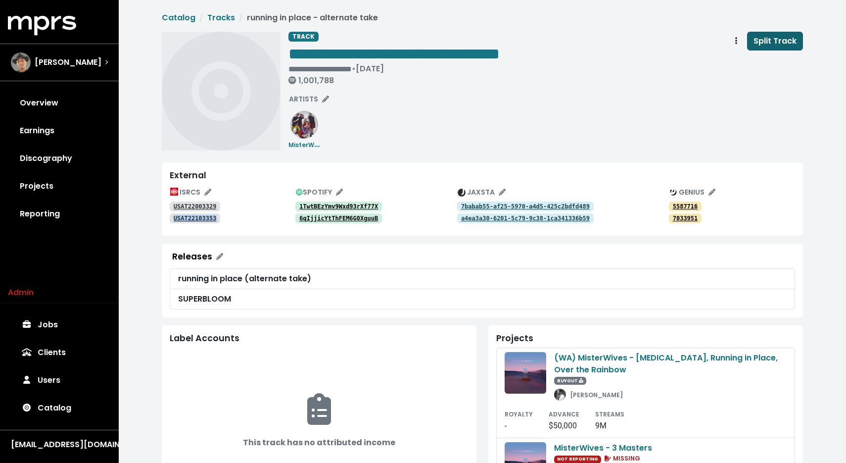
click at [758, 40] on span "Split Track" at bounding box center [775, 40] width 43 height 11
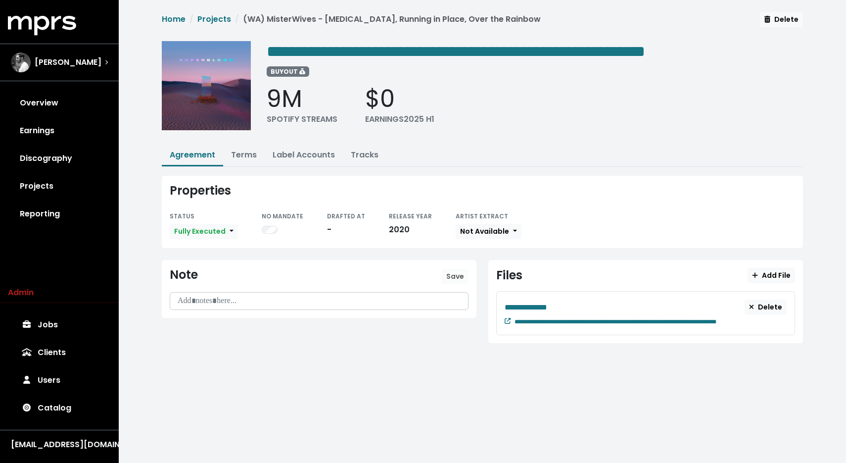
click at [246, 166] on div "**********" at bounding box center [482, 183] width 653 height 343
click at [245, 159] on button "Terms" at bounding box center [244, 155] width 42 height 21
click at [244, 158] on link "Terms" at bounding box center [244, 154] width 26 height 11
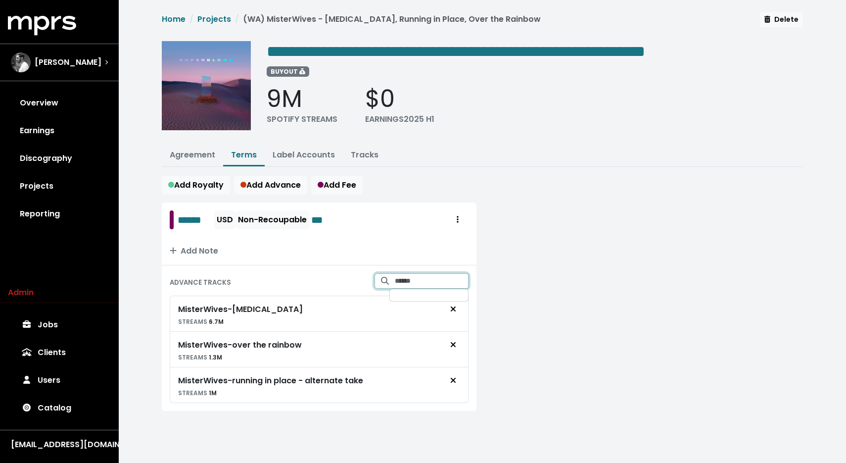
click at [403, 277] on input "Search for tracks by title and link them to this advance" at bounding box center [432, 280] width 74 height 15
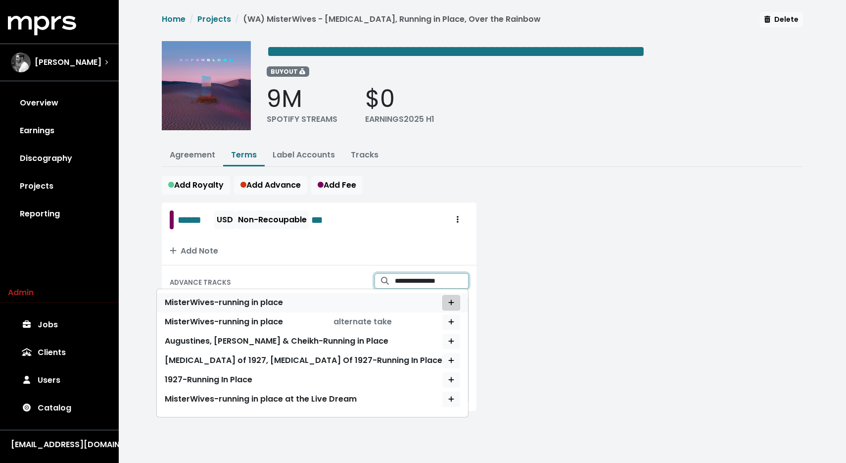
type input "**********"
click at [451, 303] on icon "Add advance target" at bounding box center [450, 301] width 5 height 5
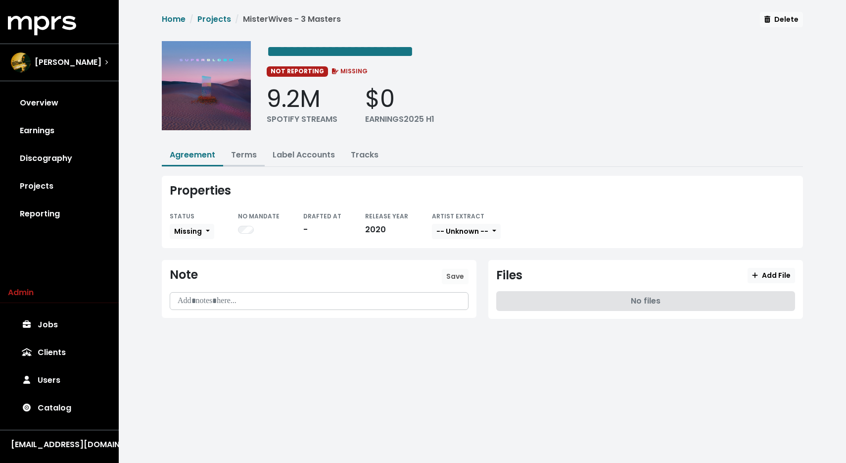
click at [244, 151] on link "Terms" at bounding box center [244, 154] width 26 height 11
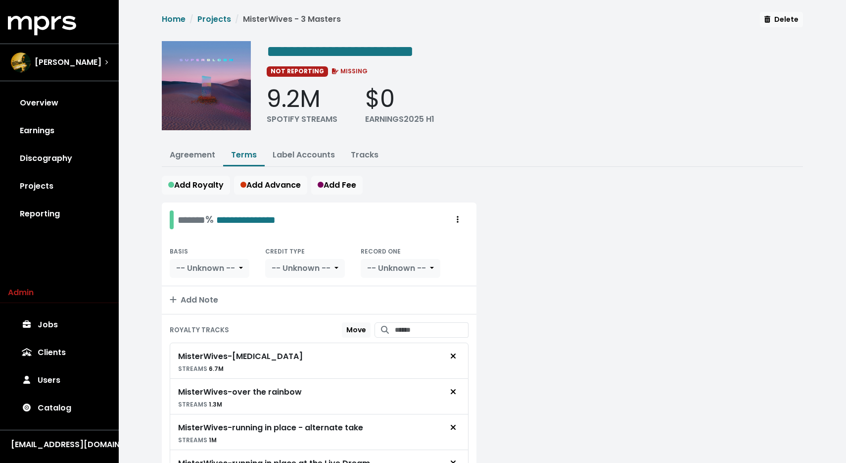
scroll to position [77, 0]
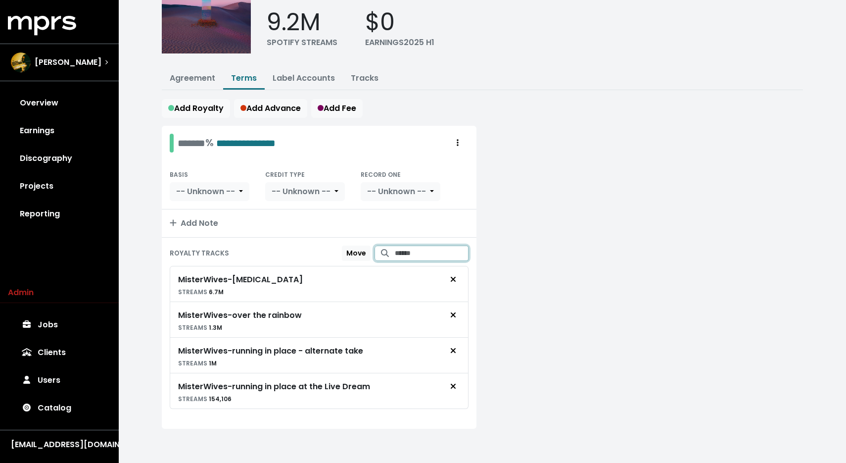
click at [405, 255] on input "Search for tracks by title and link them to this royalty" at bounding box center [432, 253] width 74 height 15
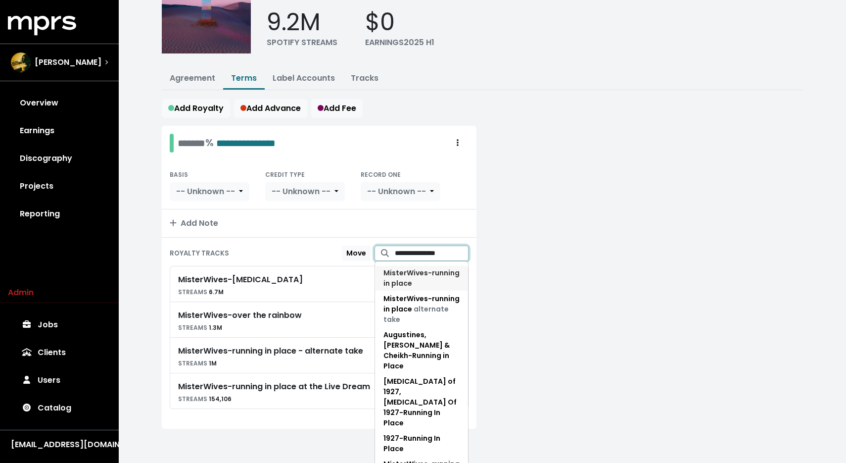
type input "**********"
click at [435, 284] on span "MisterWives - running in place" at bounding box center [422, 278] width 76 height 21
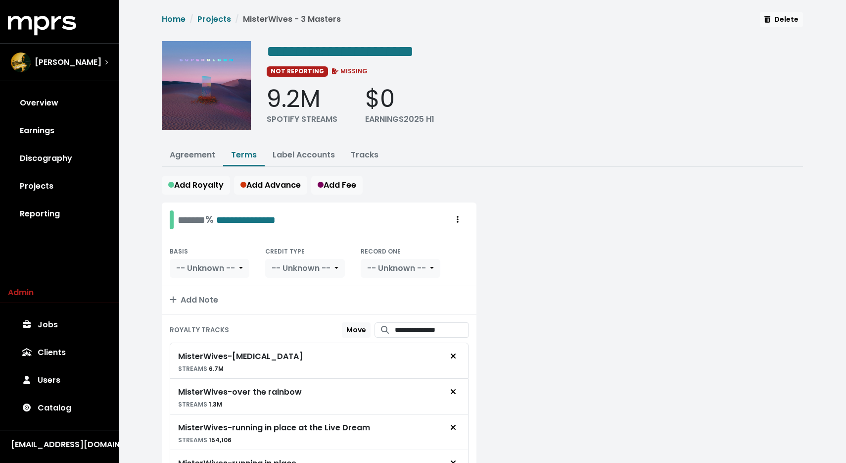
scroll to position [87, 0]
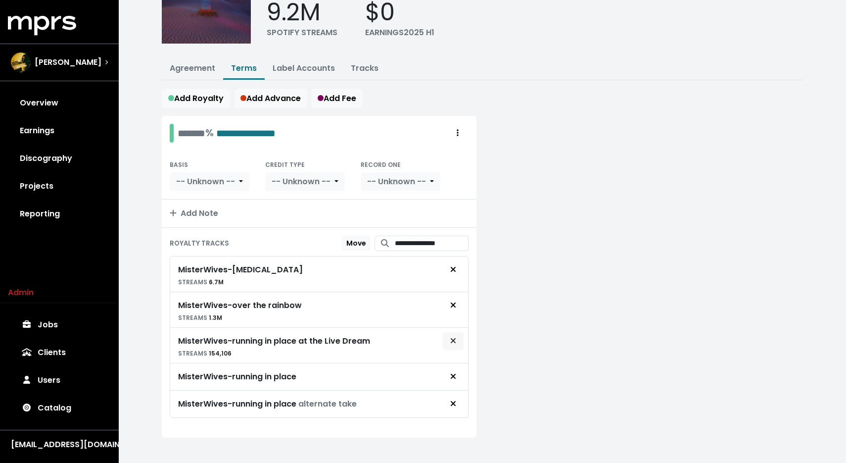
click at [453, 345] on span "Remove royalty target" at bounding box center [453, 341] width 9 height 12
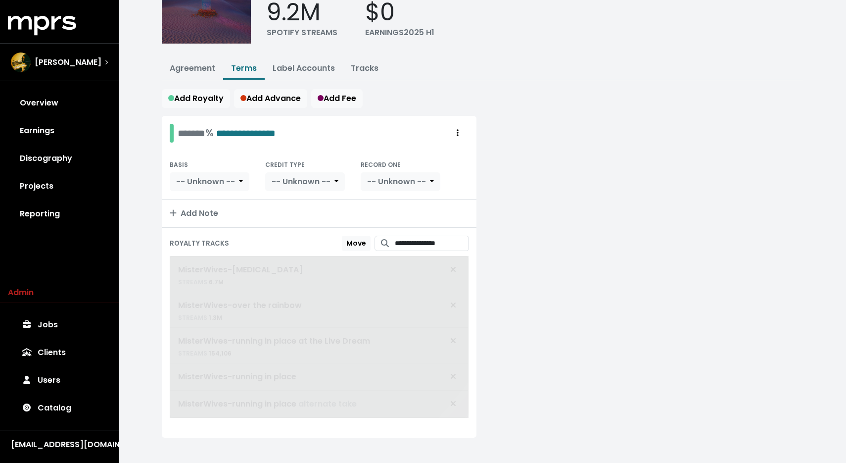
scroll to position [60, 0]
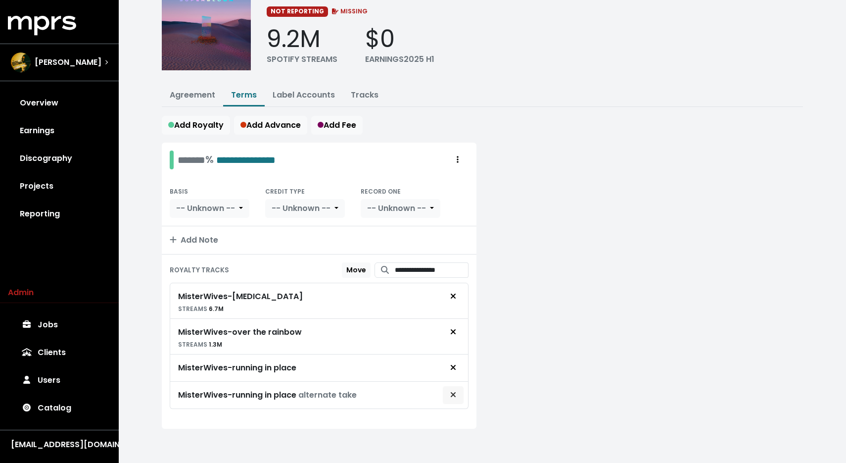
click at [457, 395] on span "Remove royalty target" at bounding box center [453, 395] width 9 height 12
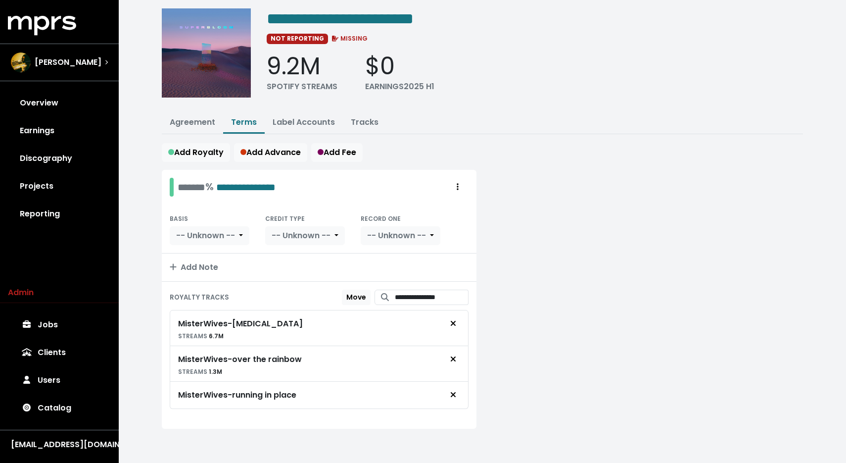
scroll to position [0, 0]
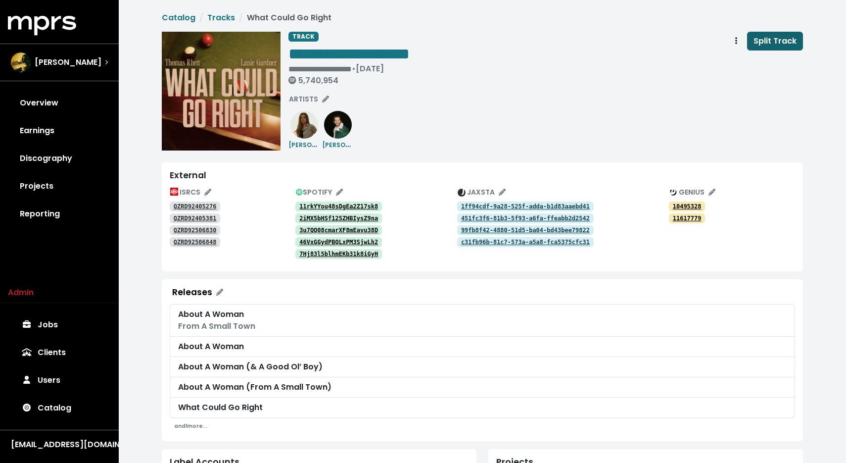
click at [788, 36] on span "Split Track" at bounding box center [775, 40] width 43 height 11
click at [52, 409] on link "Catalog" at bounding box center [59, 408] width 103 height 28
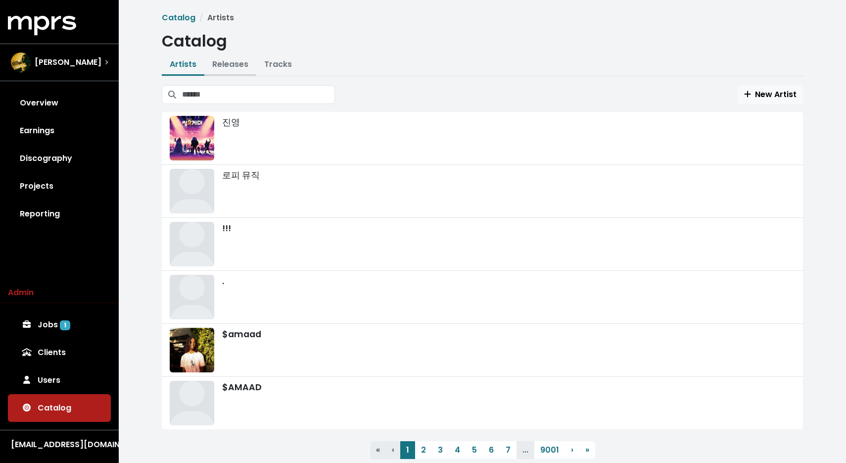
click at [250, 63] on button "Releases" at bounding box center [230, 64] width 52 height 21
click at [271, 62] on link "Tracks" at bounding box center [278, 63] width 28 height 11
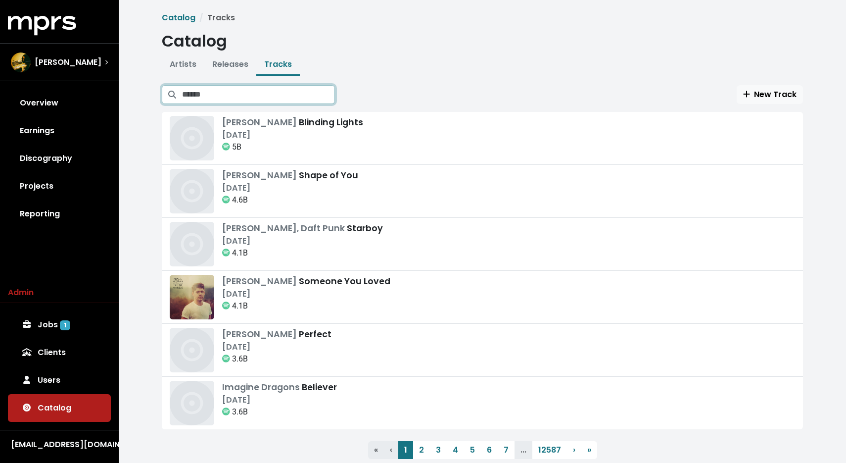
click at [244, 92] on input "Search tracks" at bounding box center [258, 94] width 153 height 19
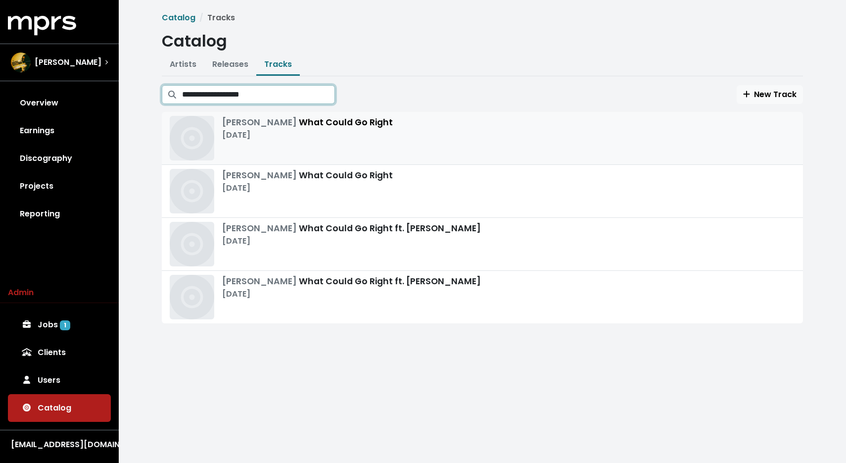
type input "**********"
click at [336, 135] on div "[DATE]" at bounding box center [307, 135] width 171 height 12
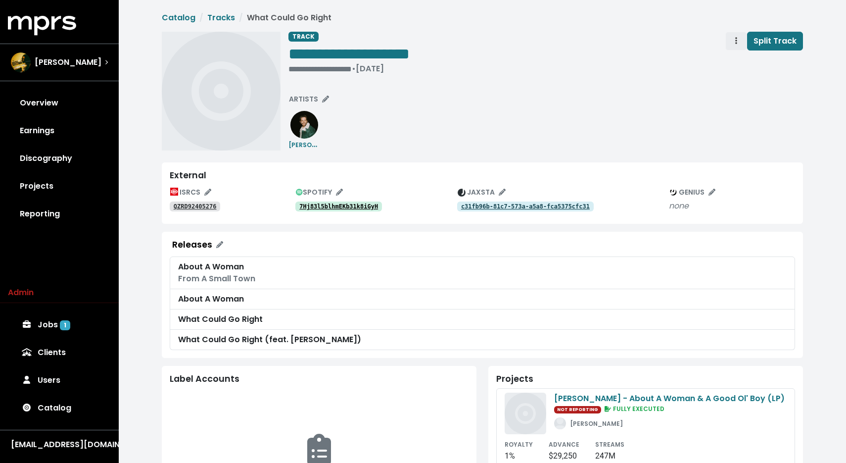
click at [736, 34] on button "Track actions" at bounding box center [737, 41] width 22 height 19
click at [740, 61] on link "Merge" at bounding box center [765, 63] width 78 height 16
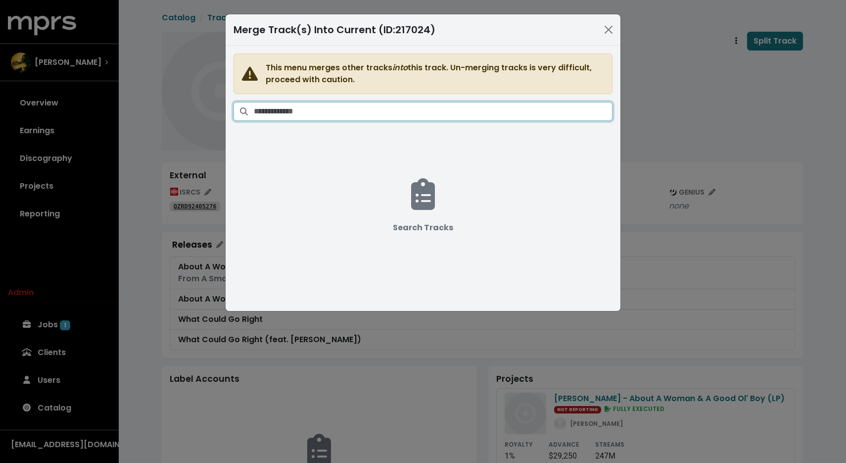
click at [333, 116] on input "Search tracks" at bounding box center [433, 111] width 359 height 19
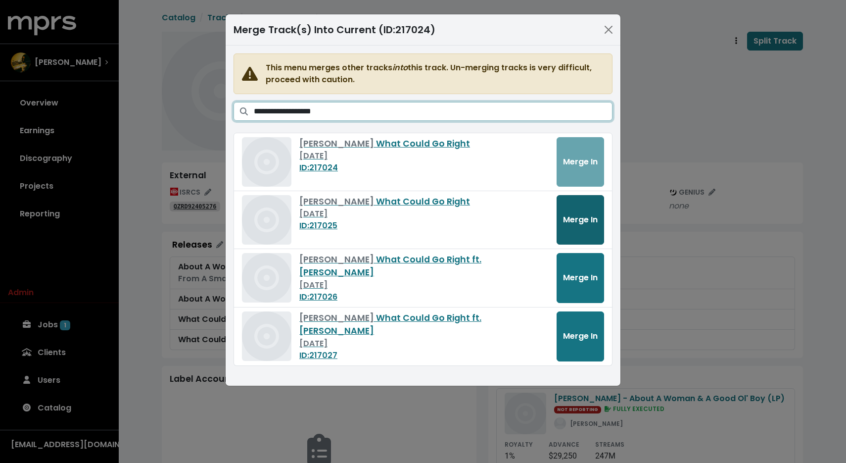
type input "**********"
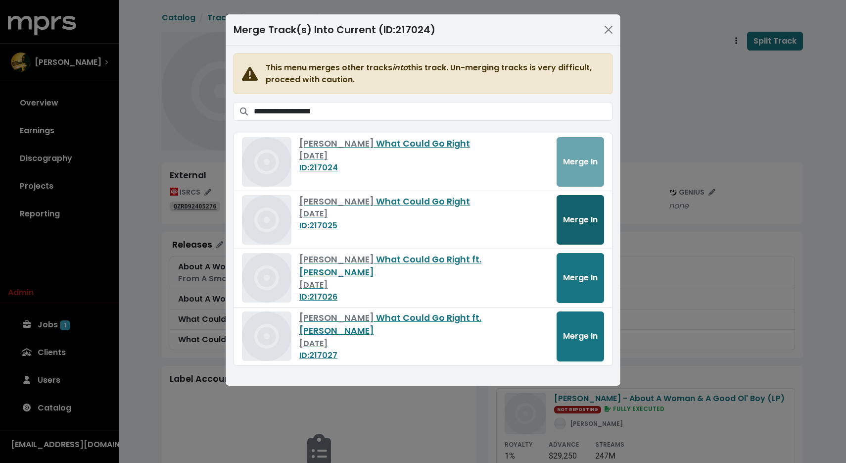
click at [586, 220] on span "Merge In" at bounding box center [580, 219] width 35 height 11
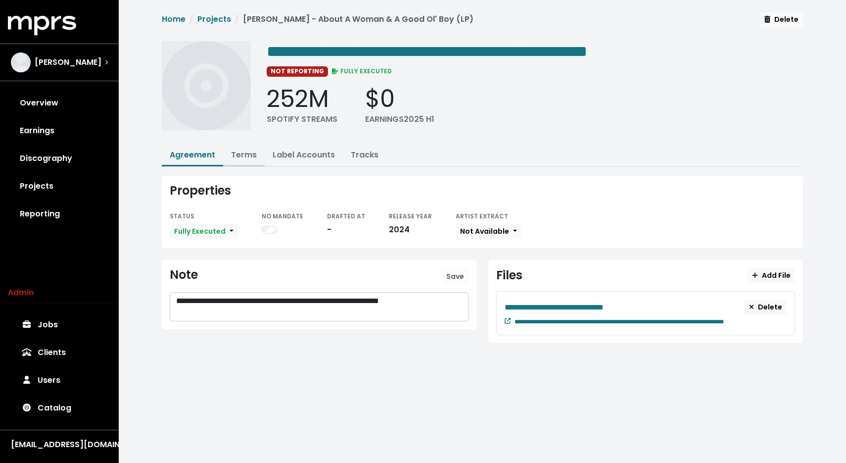
click at [250, 160] on button "Terms" at bounding box center [244, 155] width 42 height 21
click at [246, 157] on link "Terms" at bounding box center [244, 154] width 26 height 11
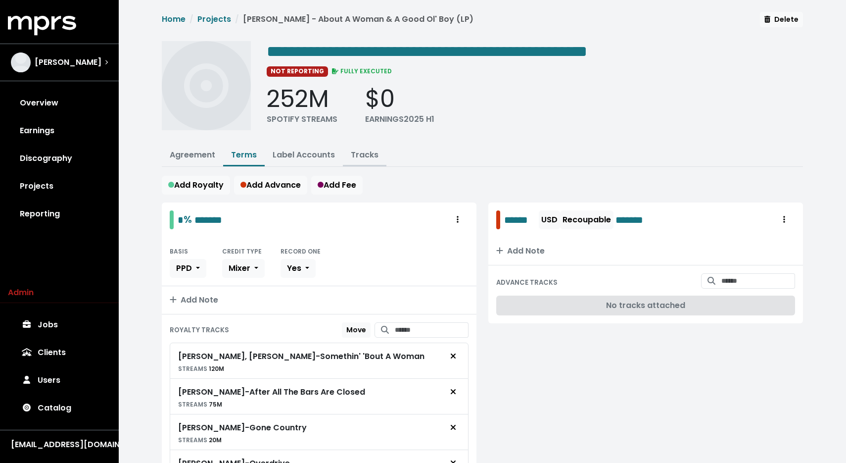
click at [375, 157] on link "Tracks" at bounding box center [365, 154] width 28 height 11
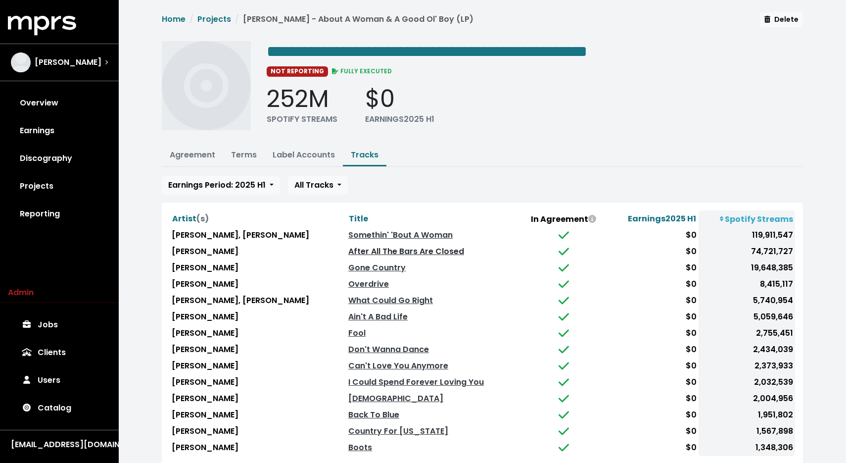
scroll to position [63, 0]
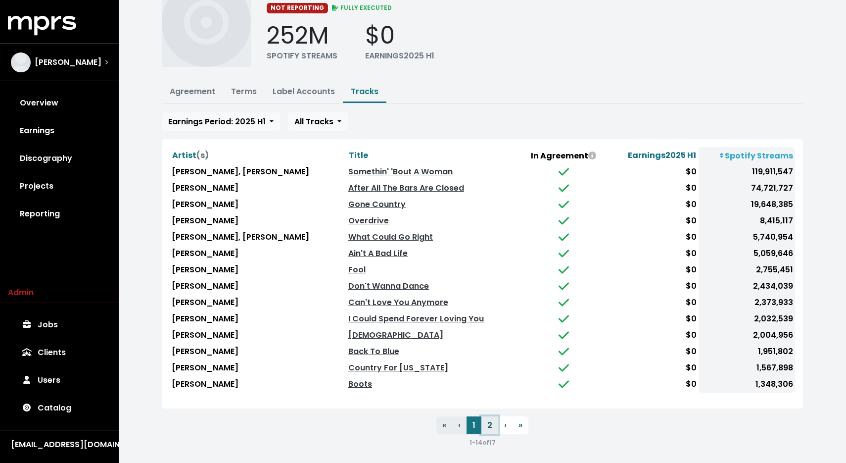
click at [490, 420] on button "2" at bounding box center [490, 425] width 17 height 18
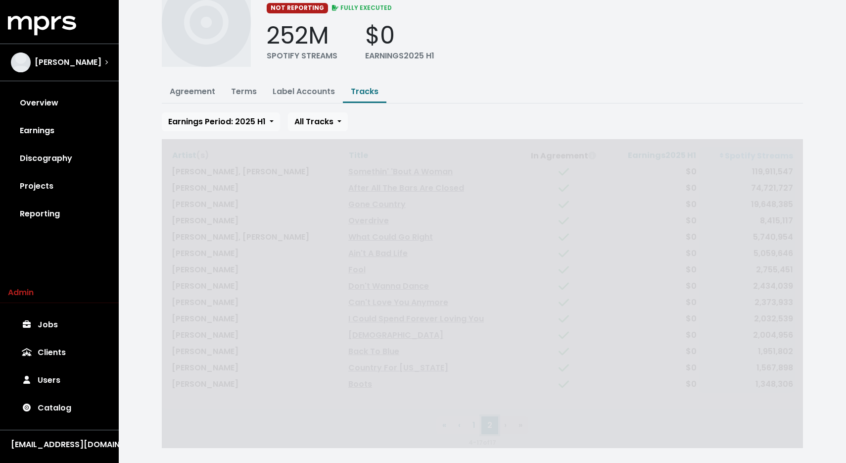
scroll to position [0, 0]
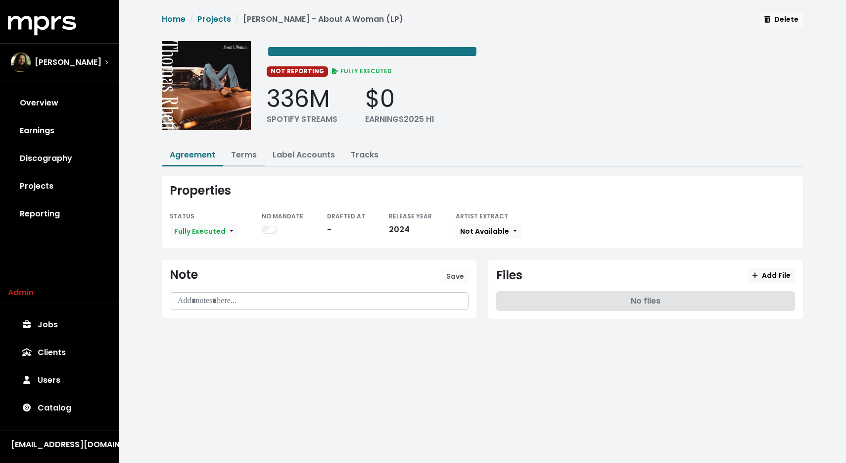
click at [246, 154] on link "Terms" at bounding box center [244, 154] width 26 height 11
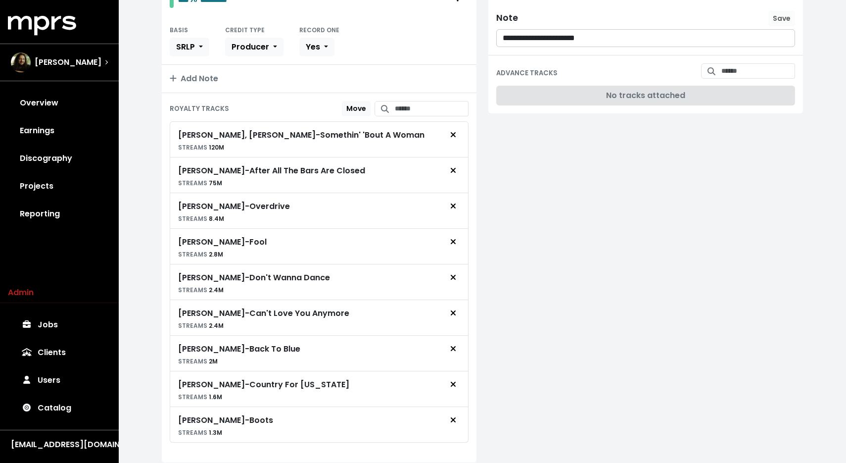
scroll to position [402, 0]
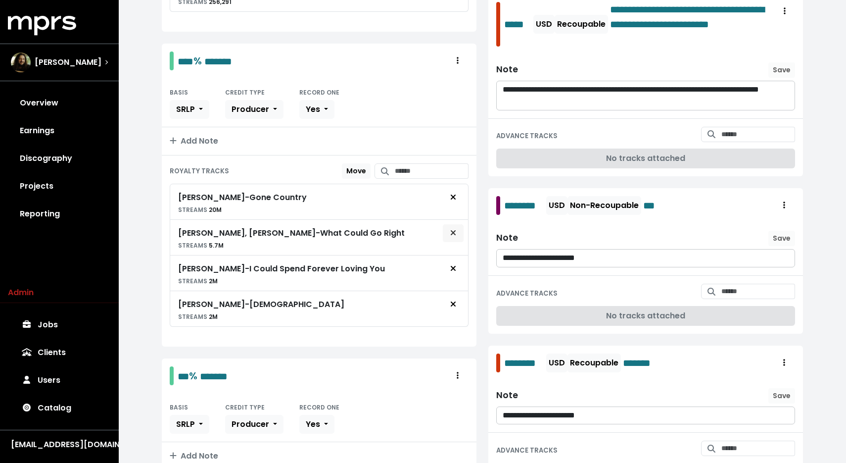
click at [449, 231] on span "Remove royalty target" at bounding box center [453, 233] width 9 height 12
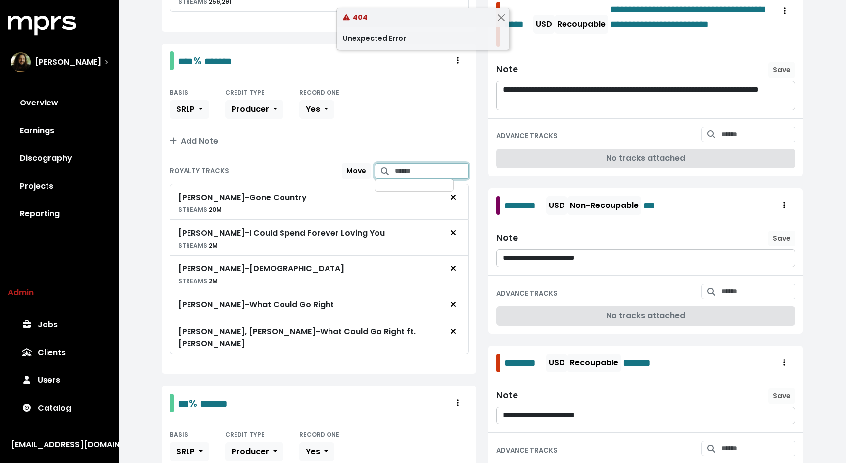
click at [408, 171] on input "Search for tracks by title and link them to this royalty" at bounding box center [432, 170] width 74 height 15
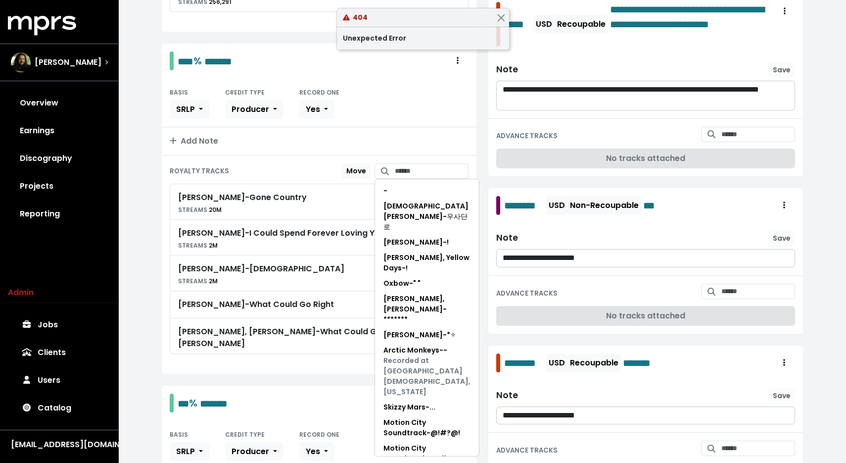
click at [153, 287] on div "**********" at bounding box center [483, 250] width 728 height 1305
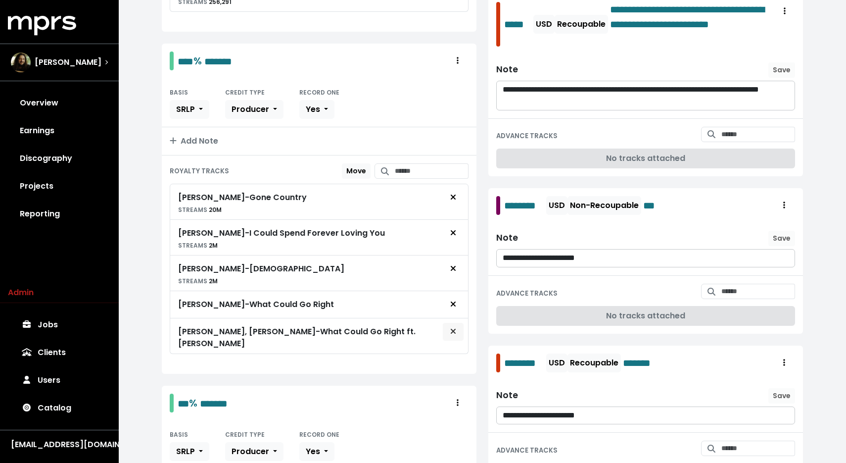
click at [455, 331] on icon "Remove royalty target" at bounding box center [453, 331] width 6 height 8
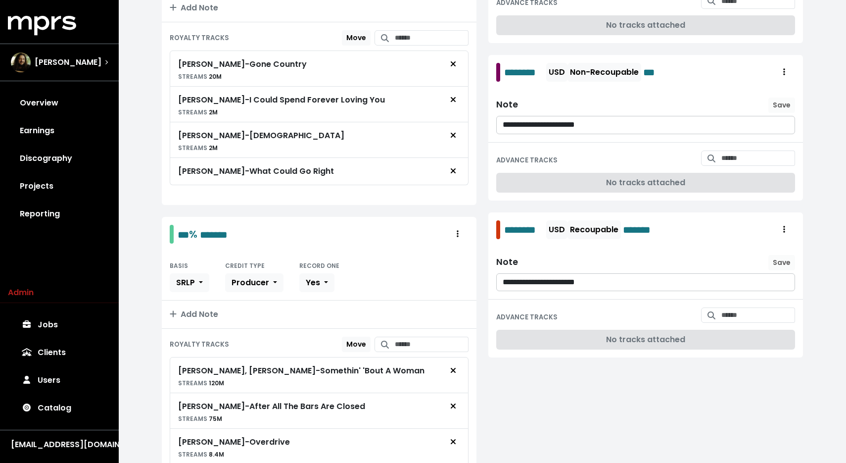
scroll to position [395, 0]
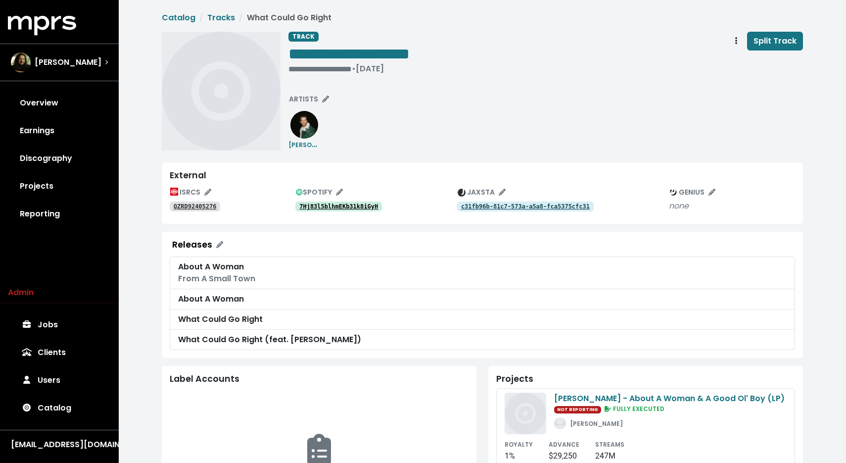
click at [473, 207] on tt "c31fb96b-81c7-573a-a5a8-fca5375cfc31" at bounding box center [525, 206] width 129 height 7
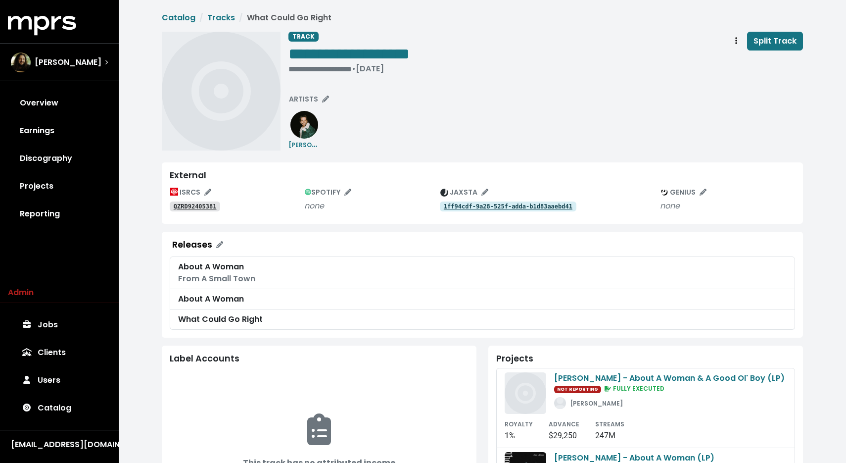
click at [479, 68] on div "**********" at bounding box center [546, 55] width 515 height 46
click at [478, 207] on tt "1ff94cdf-9a28-525f-adda-b1d83aaebd41" at bounding box center [508, 206] width 129 height 7
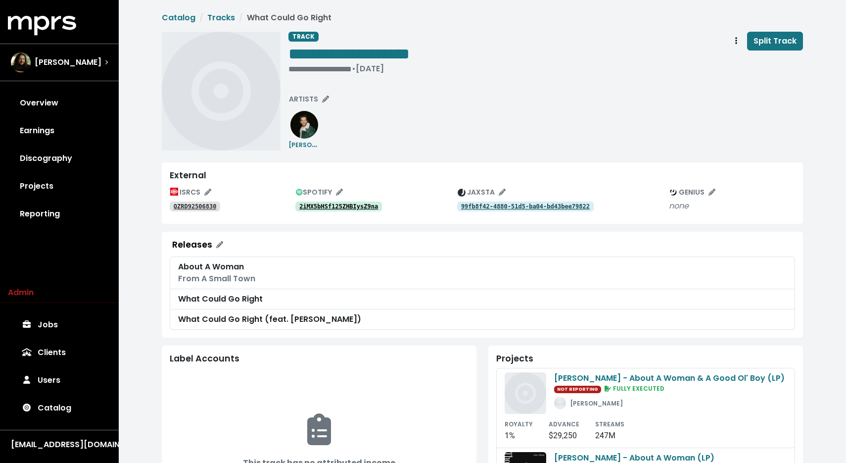
click at [340, 205] on tt "2iMX5bHSf125ZHBIysZ9na" at bounding box center [338, 206] width 79 height 7
click at [456, 44] on div "**********" at bounding box center [546, 55] width 515 height 46
click at [410, 51] on span "**********" at bounding box center [349, 54] width 121 height 16
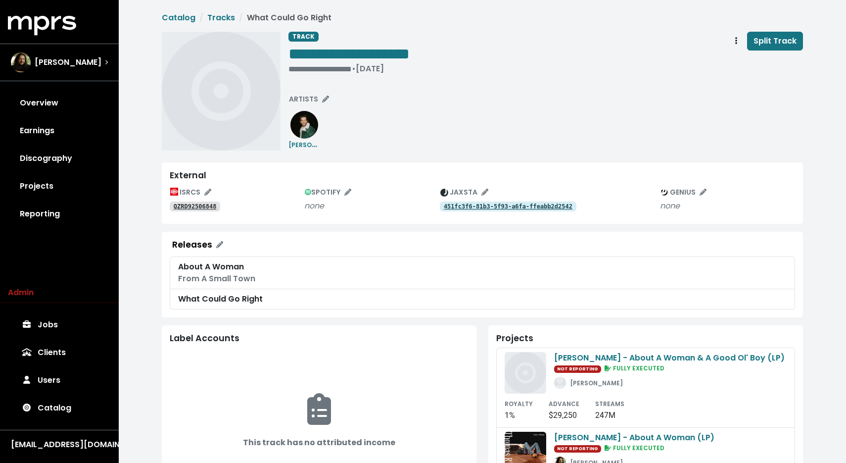
click at [520, 206] on tt "451fc3f6-81b3-5f93-a6fa-ffeabb2d2542" at bounding box center [508, 206] width 129 height 7
click at [410, 49] on span "**********" at bounding box center [349, 54] width 121 height 16
click at [410, 50] on span "**********" at bounding box center [349, 54] width 121 height 16
click at [468, 205] on tt "451fc3f6-81b3-5f93-a6fa-ffeabb2d2542" at bounding box center [508, 206] width 129 height 7
click at [481, 50] on span "**********" at bounding box center [385, 54] width 192 height 16
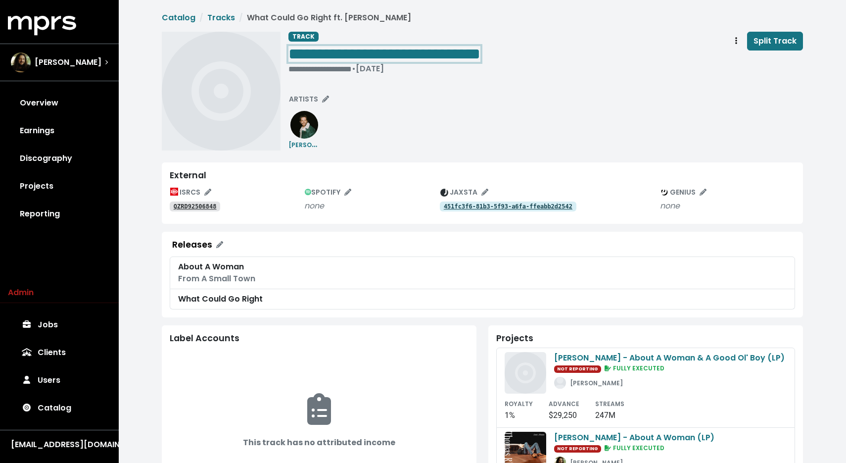
click at [481, 50] on span "**********" at bounding box center [385, 54] width 192 height 16
click at [497, 103] on div "**********" at bounding box center [546, 91] width 515 height 119
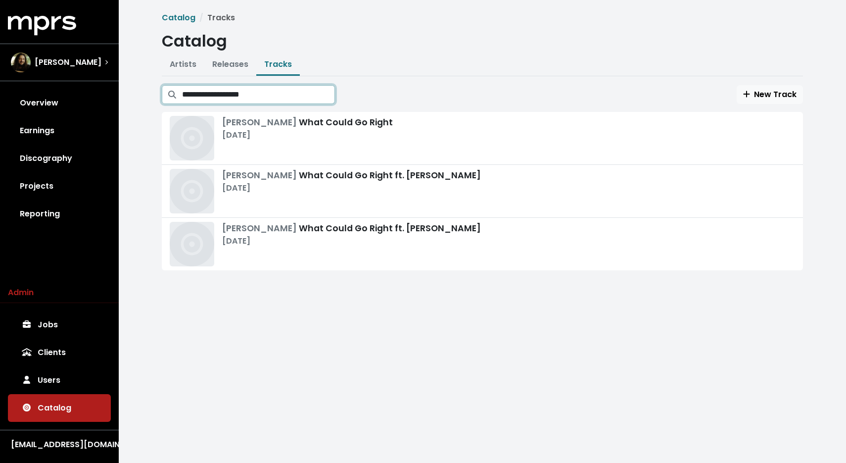
click at [273, 103] on input "**********" at bounding box center [258, 94] width 153 height 19
click at [316, 199] on div "[PERSON_NAME] What Could Go Right ft. [PERSON_NAME] [DATE]" at bounding box center [351, 191] width 259 height 45
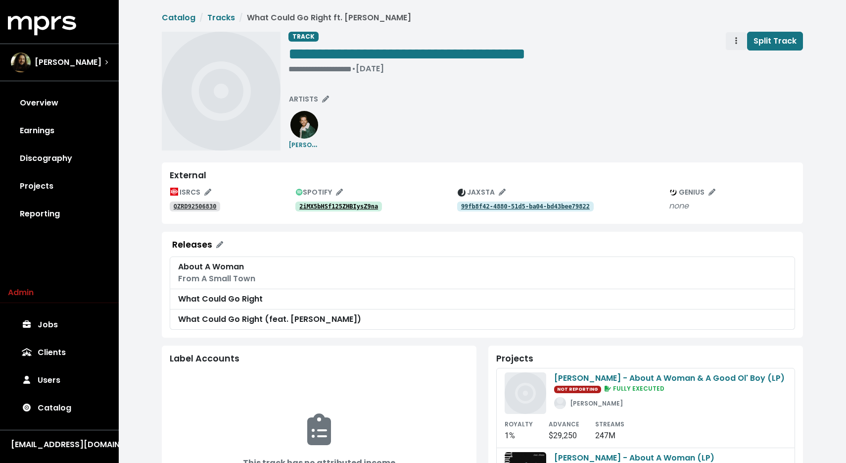
click at [739, 37] on span "Track actions" at bounding box center [736, 41] width 9 height 12
click at [741, 67] on link "Merge" at bounding box center [765, 63] width 78 height 16
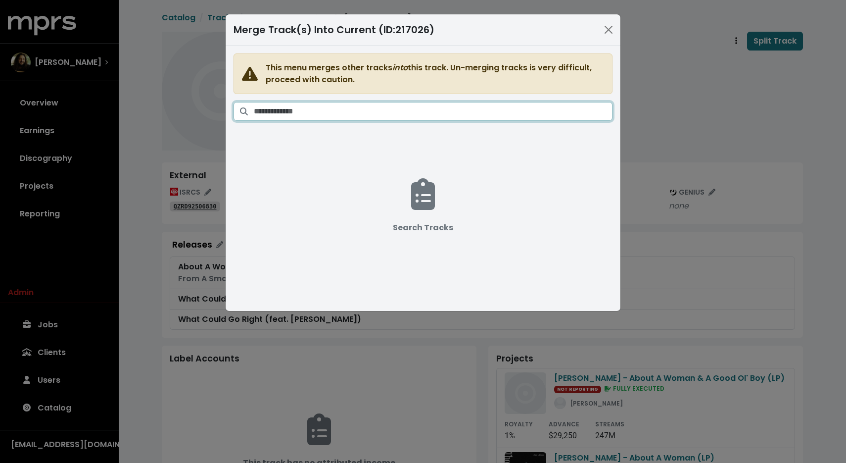
click at [411, 111] on input "Search tracks" at bounding box center [433, 111] width 359 height 19
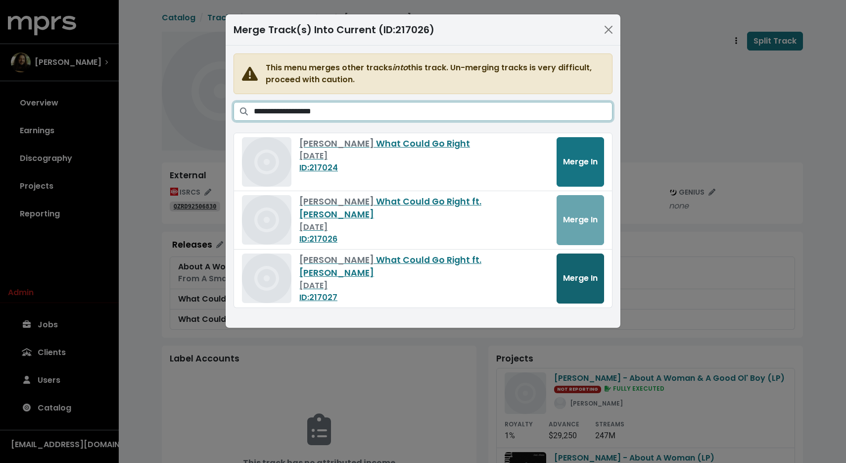
type input "**********"
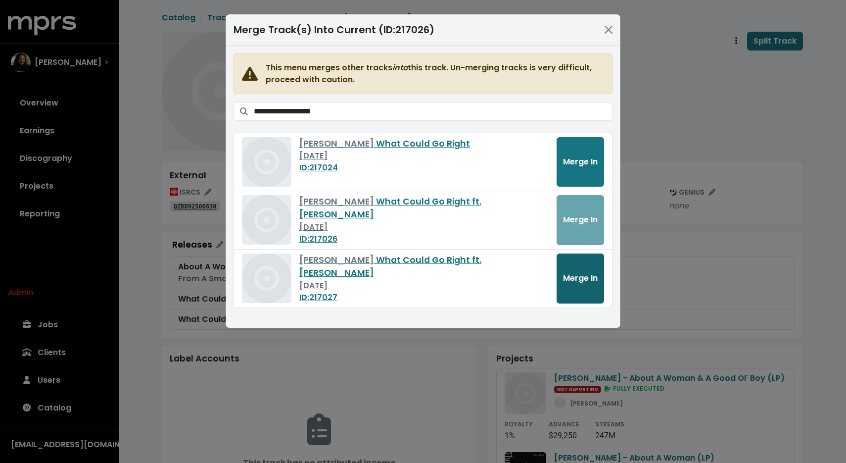
click at [583, 288] on button "Merge In" at bounding box center [581, 278] width 48 height 50
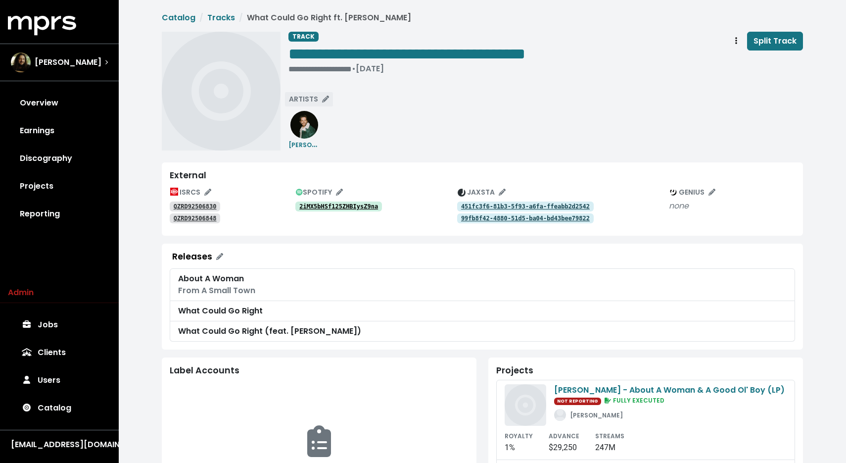
click at [322, 97] on icon "Edit artists" at bounding box center [325, 99] width 7 height 7
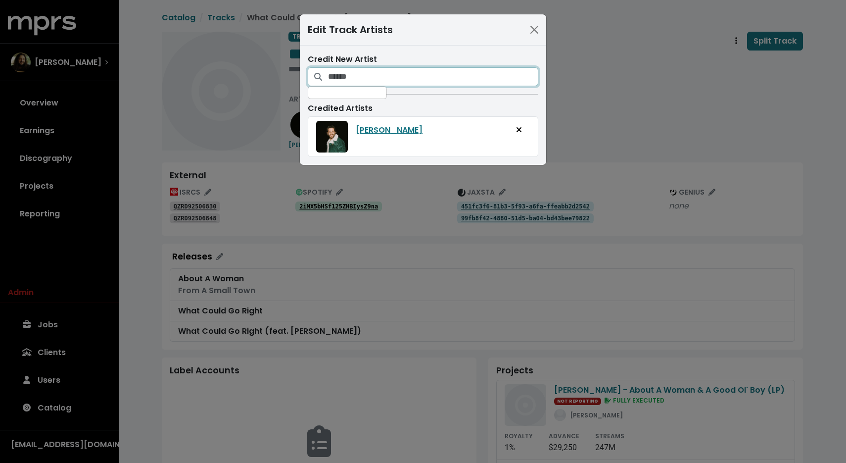
click at [383, 83] on input "Search for artists who should be credited on this track" at bounding box center [433, 76] width 210 height 19
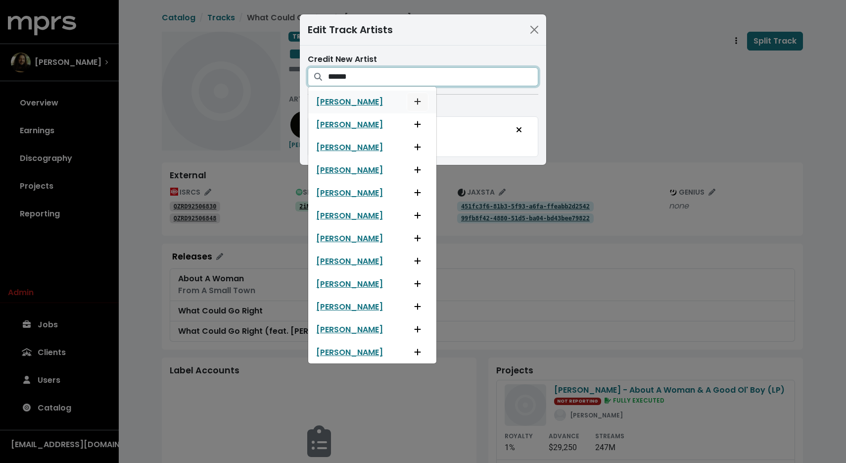
type input "*****"
click at [418, 101] on icon "Add artist to this track's credited artists" at bounding box center [418, 101] width 6 height 6
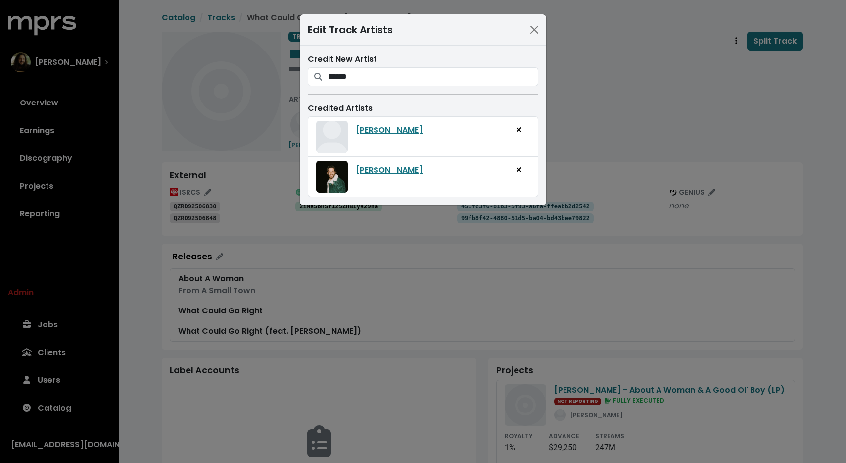
click at [606, 131] on div "Edit Track Artists Credit New Artist ***** Lanie Gardner Lanie Gardner Lanie Ga…" at bounding box center [423, 231] width 846 height 463
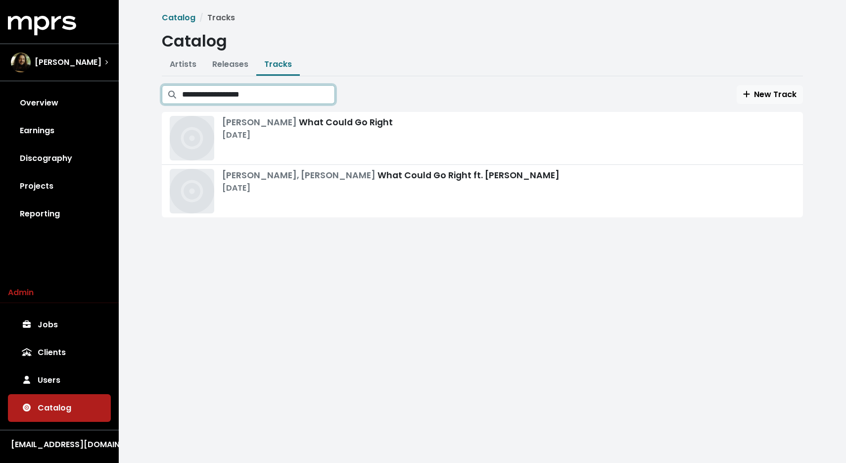
click at [267, 88] on input "**********" at bounding box center [258, 94] width 153 height 19
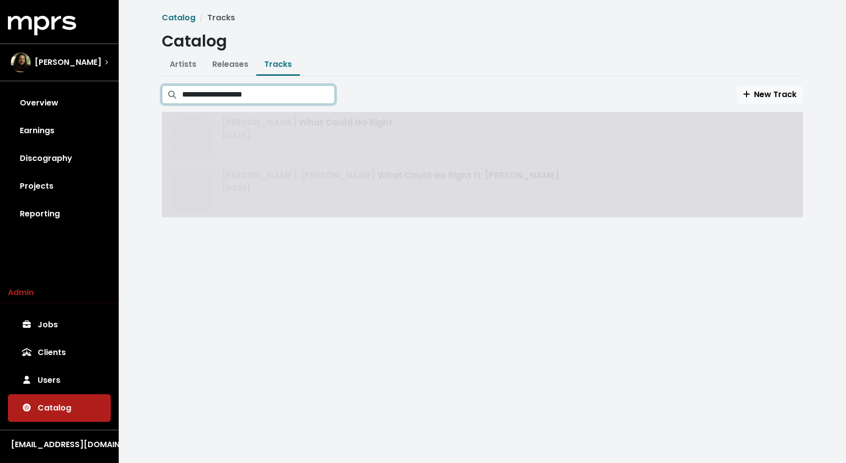
type input "**********"
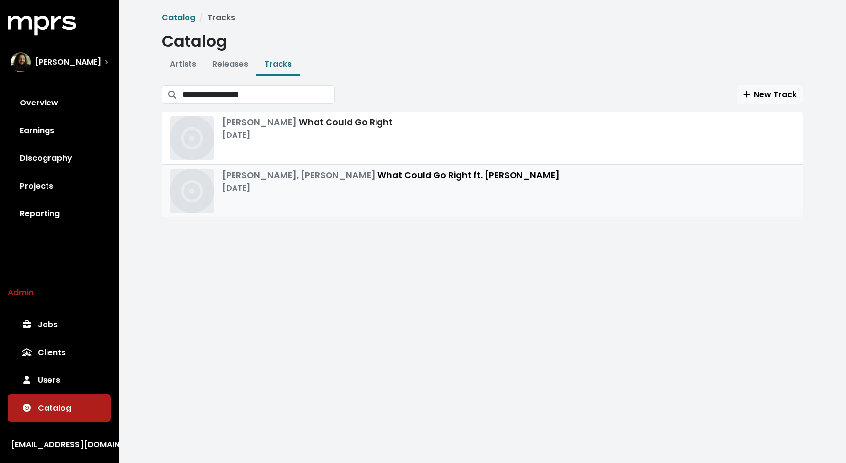
click at [347, 183] on div "Mar 21st, 2025" at bounding box center [391, 188] width 338 height 12
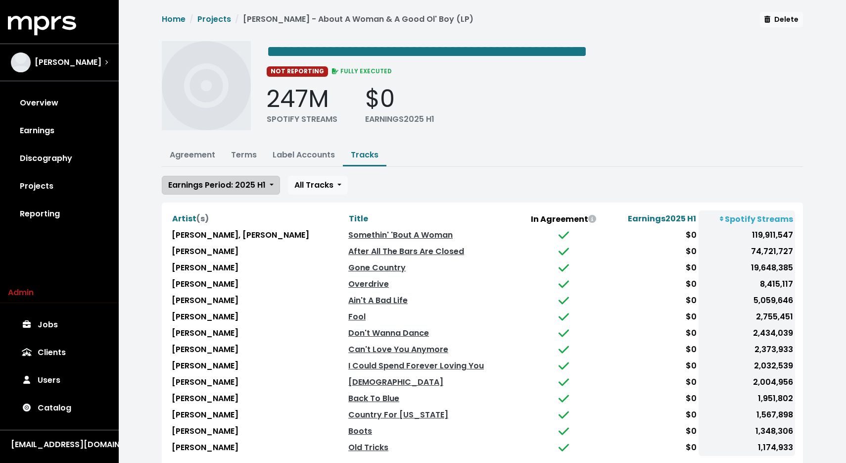
scroll to position [63, 0]
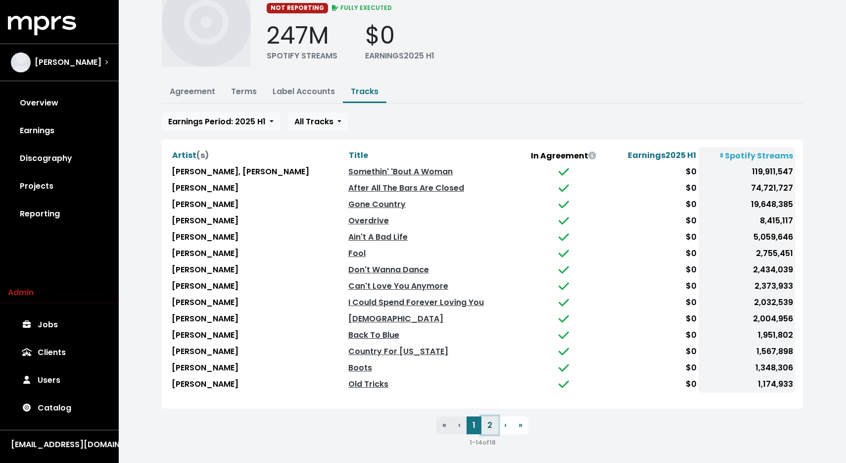
click at [493, 419] on button "2" at bounding box center [490, 425] width 17 height 18
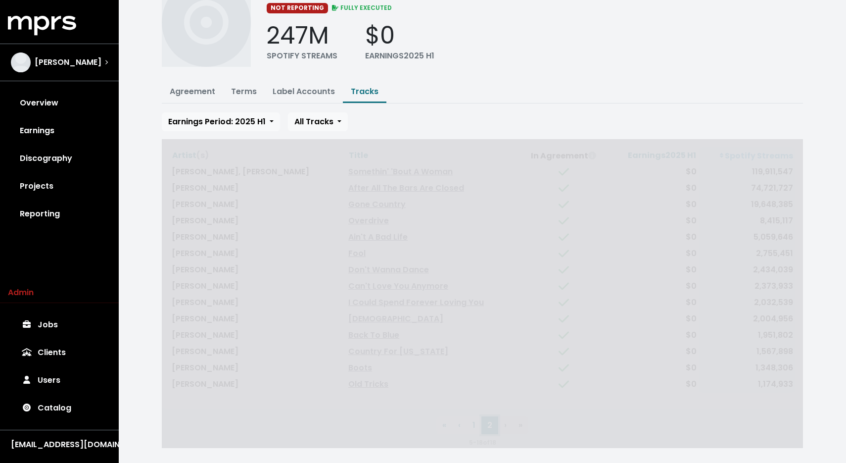
scroll to position [0, 0]
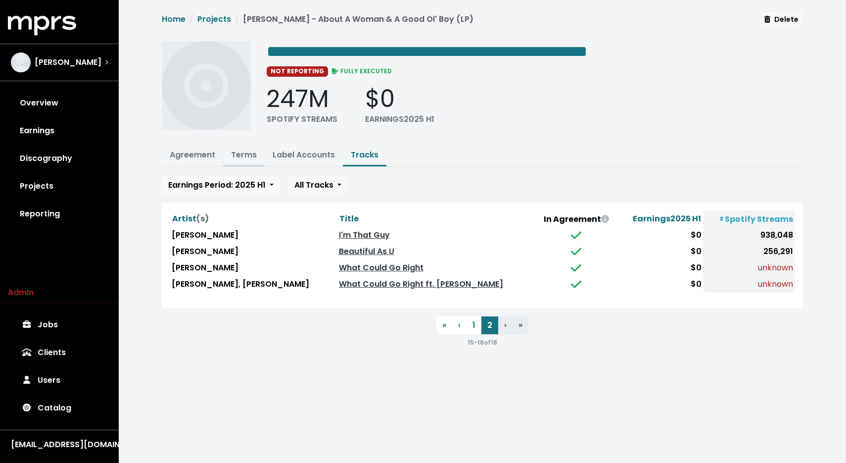
click at [237, 156] on link "Terms" at bounding box center [244, 154] width 26 height 11
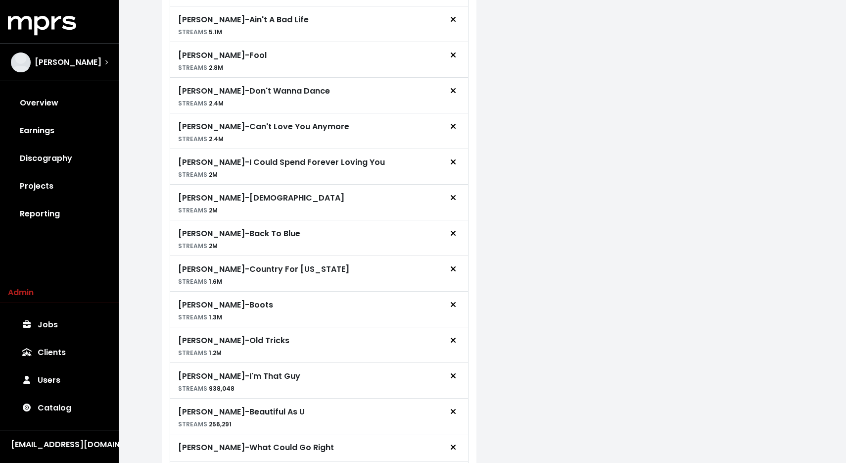
scroll to position [567, 0]
